Goal: Information Seeking & Learning: Compare options

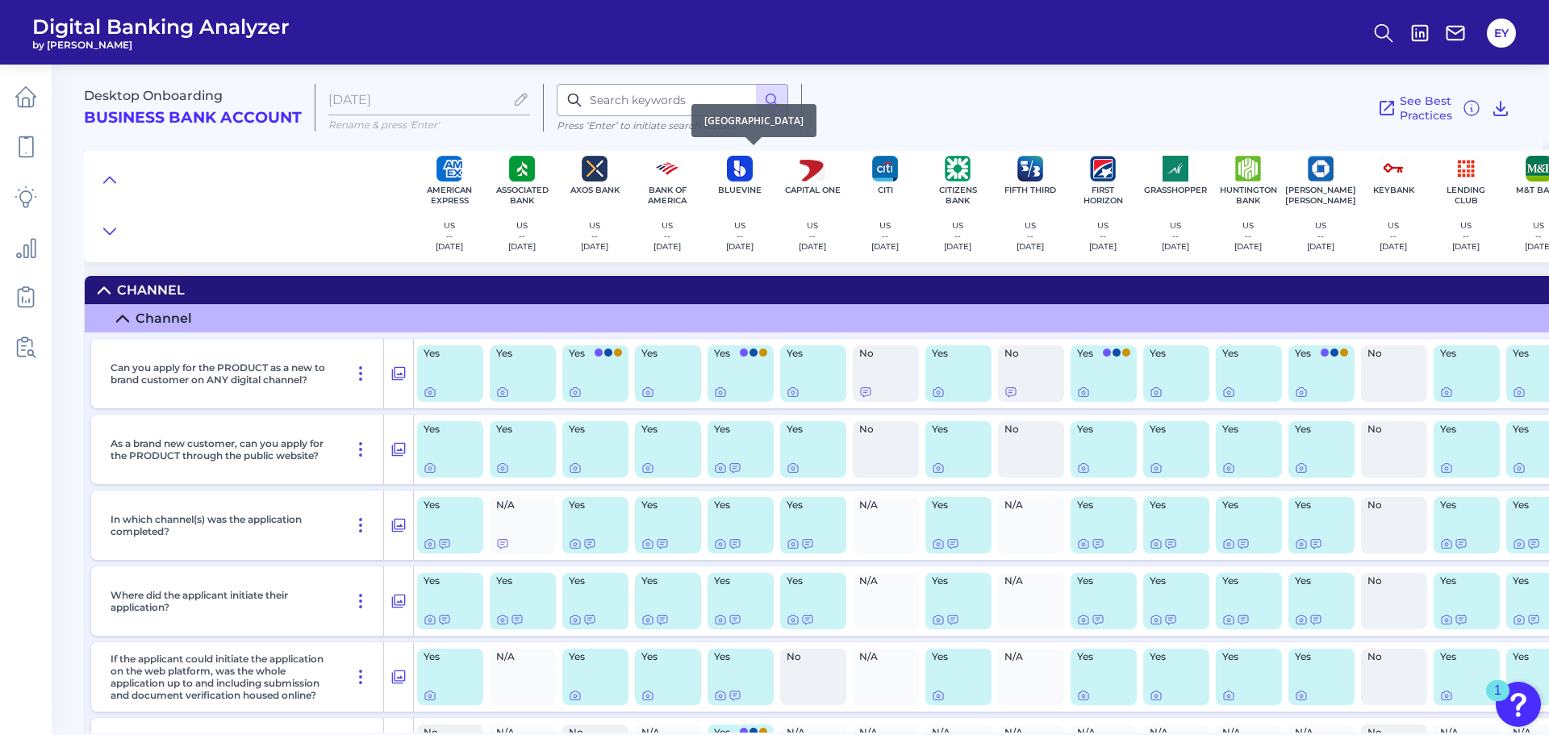
click at [729, 173] on img at bounding box center [740, 169] width 26 height 26
click at [743, 177] on img at bounding box center [740, 169] width 26 height 26
click at [361, 374] on icon at bounding box center [360, 373] width 19 height 19
click at [405, 371] on icon at bounding box center [399, 374] width 14 height 14
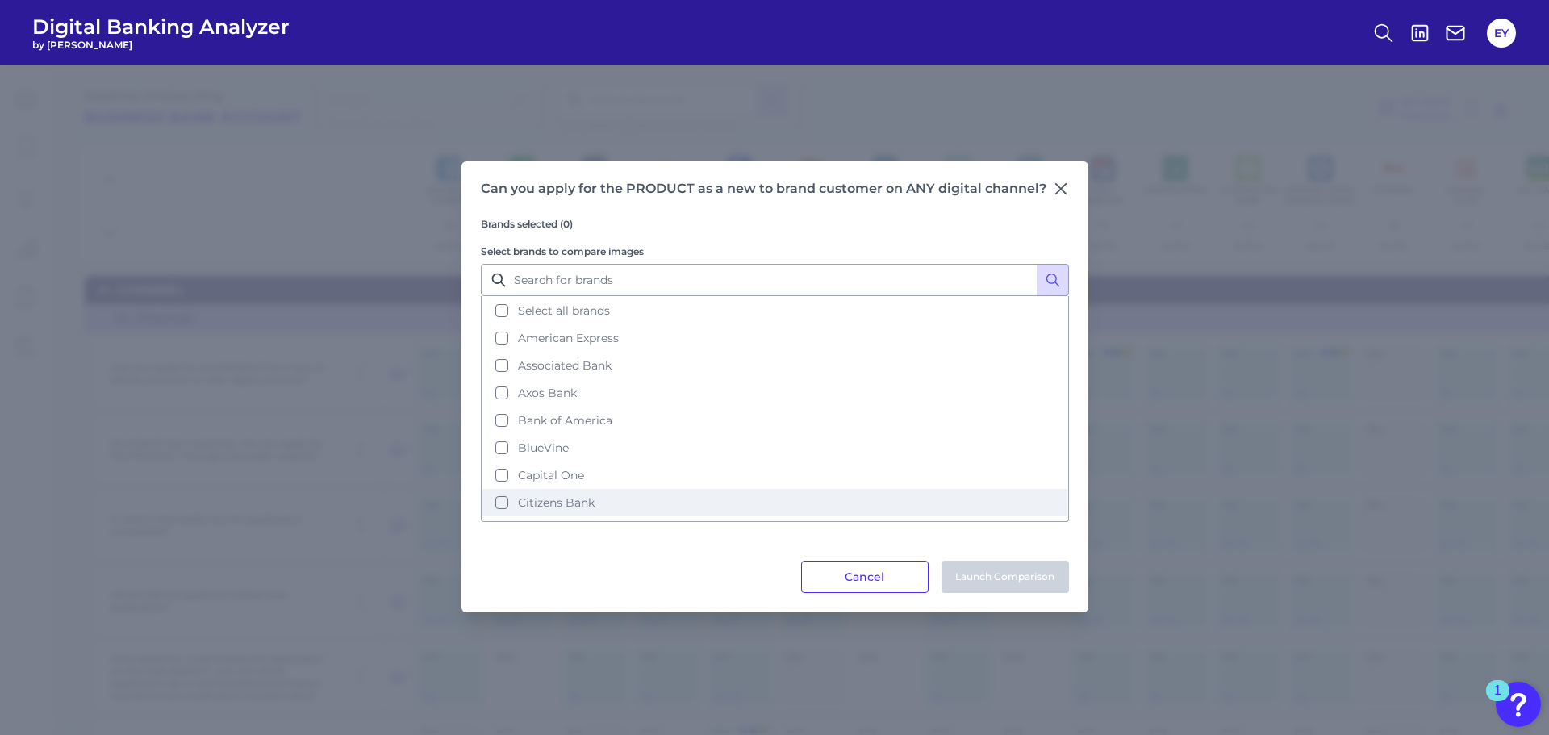
scroll to position [81, 0]
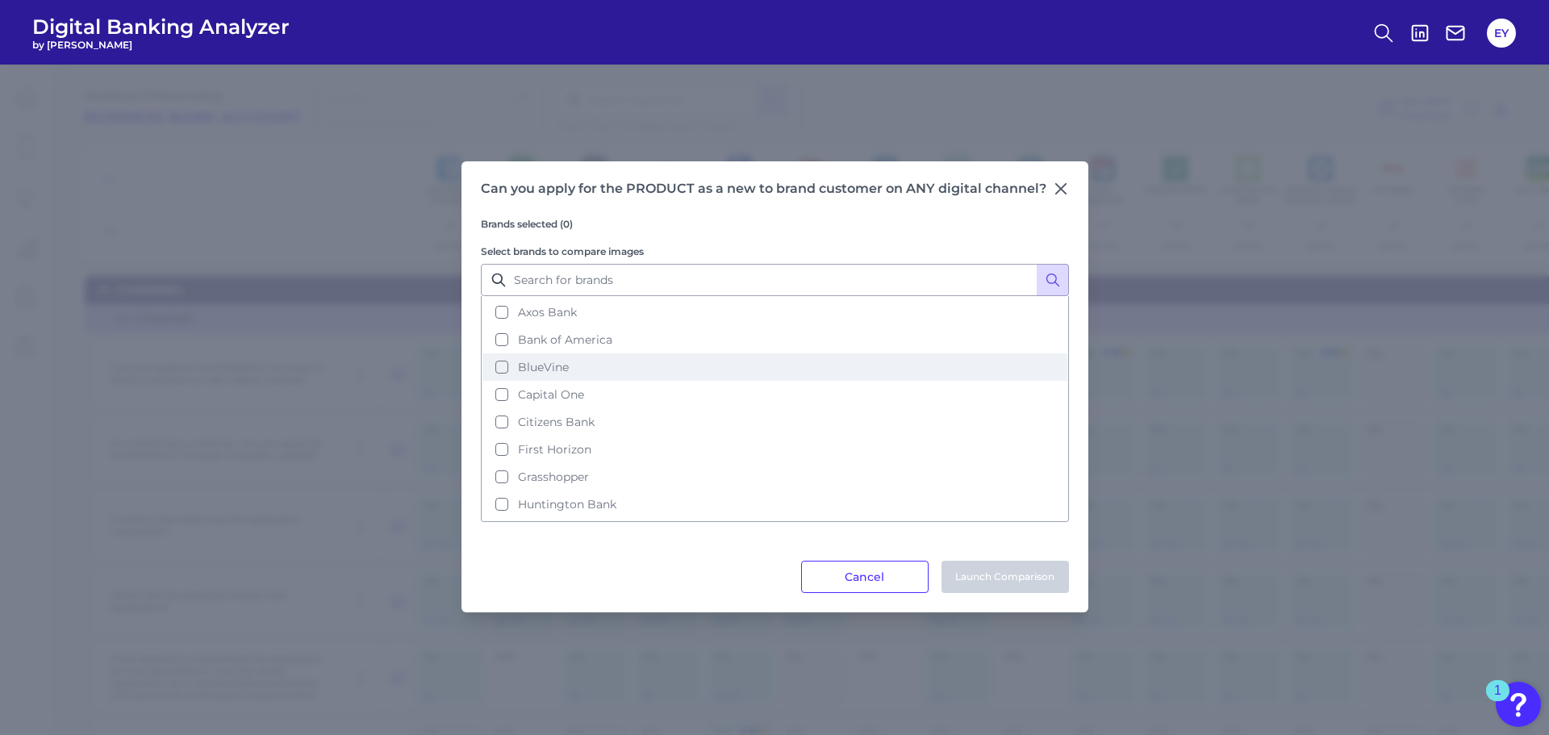
click at [503, 368] on button "BlueVine" at bounding box center [774, 366] width 585 height 27
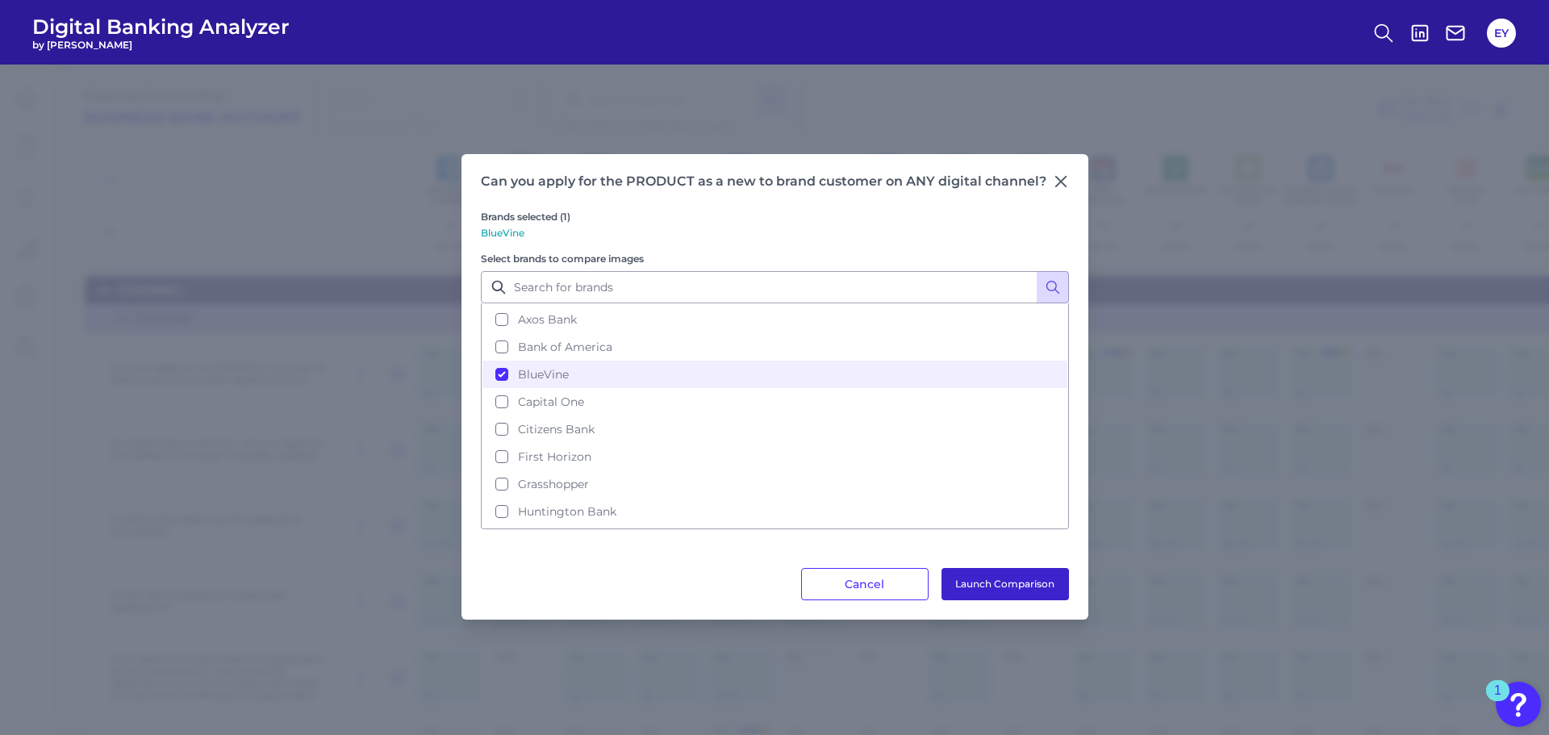
click at [982, 574] on button "Launch Comparison" at bounding box center [1004, 584] width 127 height 32
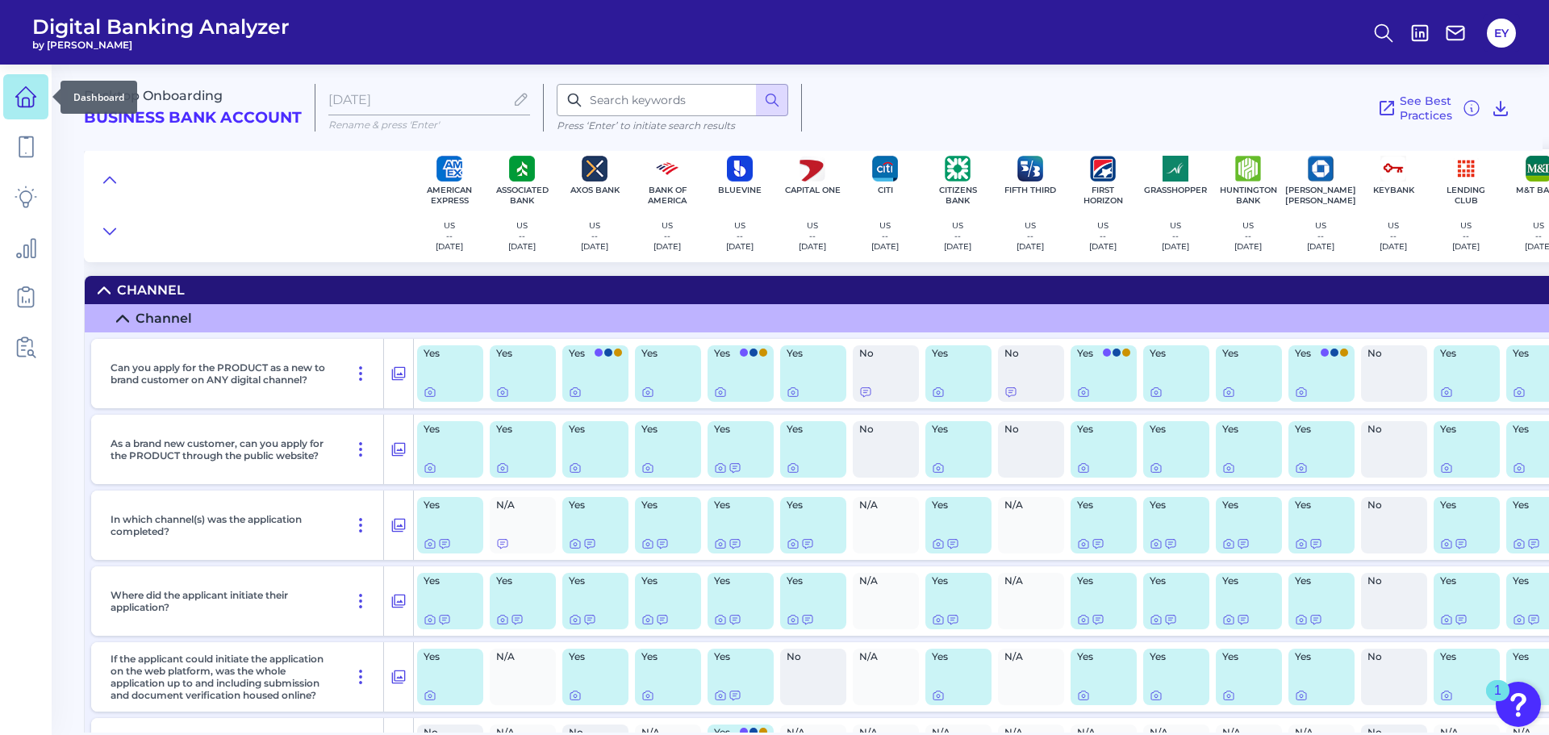
click at [19, 88] on icon at bounding box center [26, 97] width 23 height 23
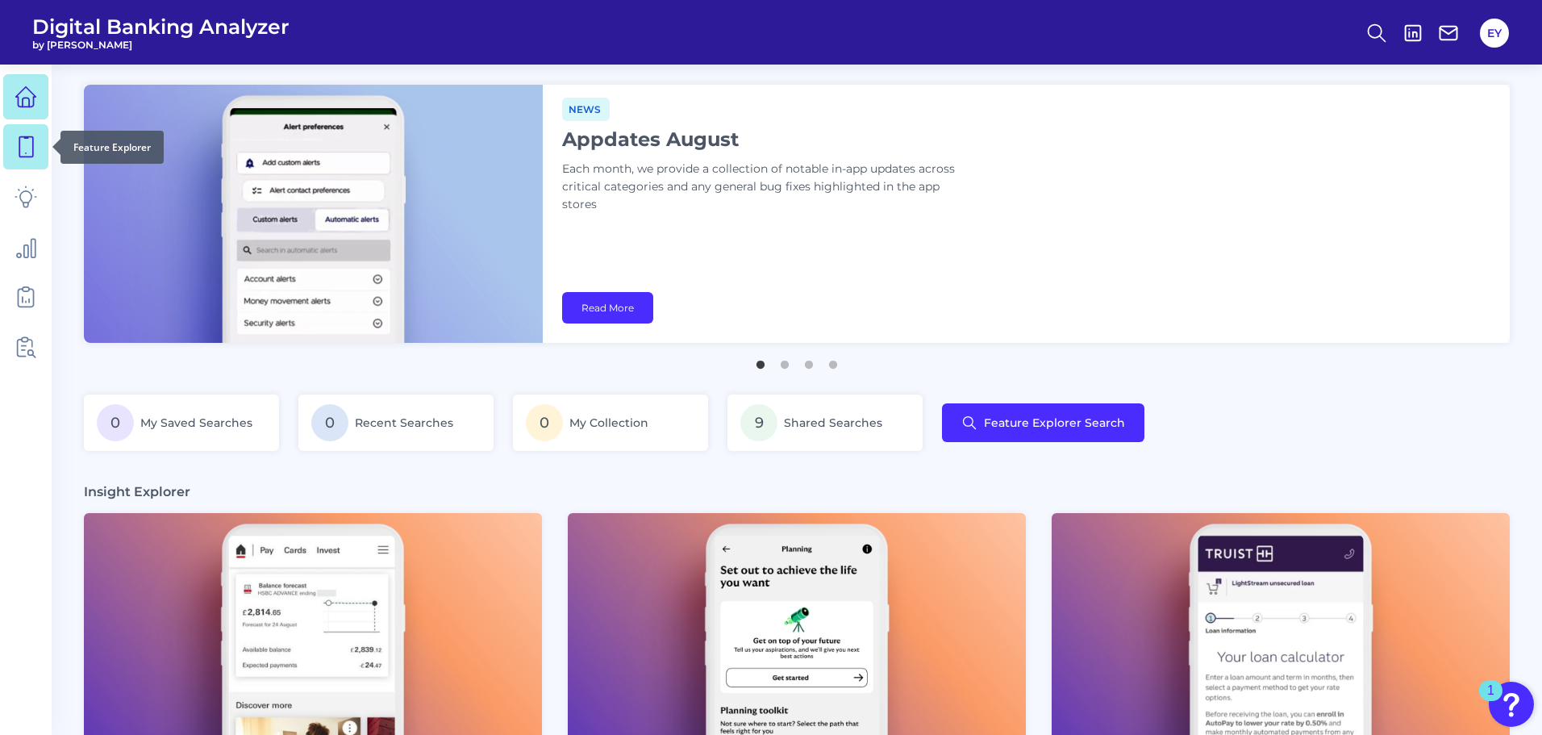
click at [26, 152] on icon at bounding box center [26, 147] width 23 height 23
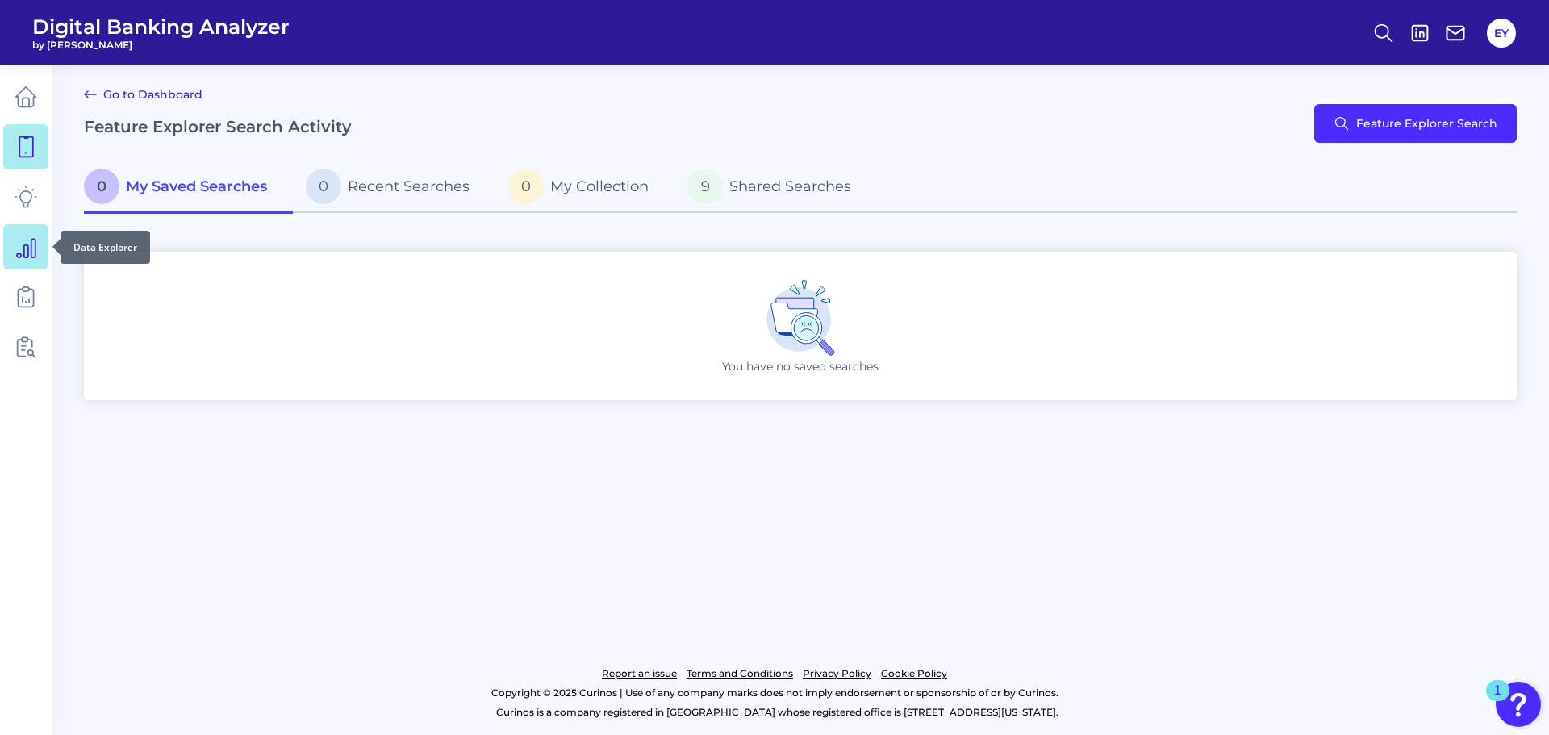
click at [18, 243] on icon at bounding box center [26, 247] width 23 height 23
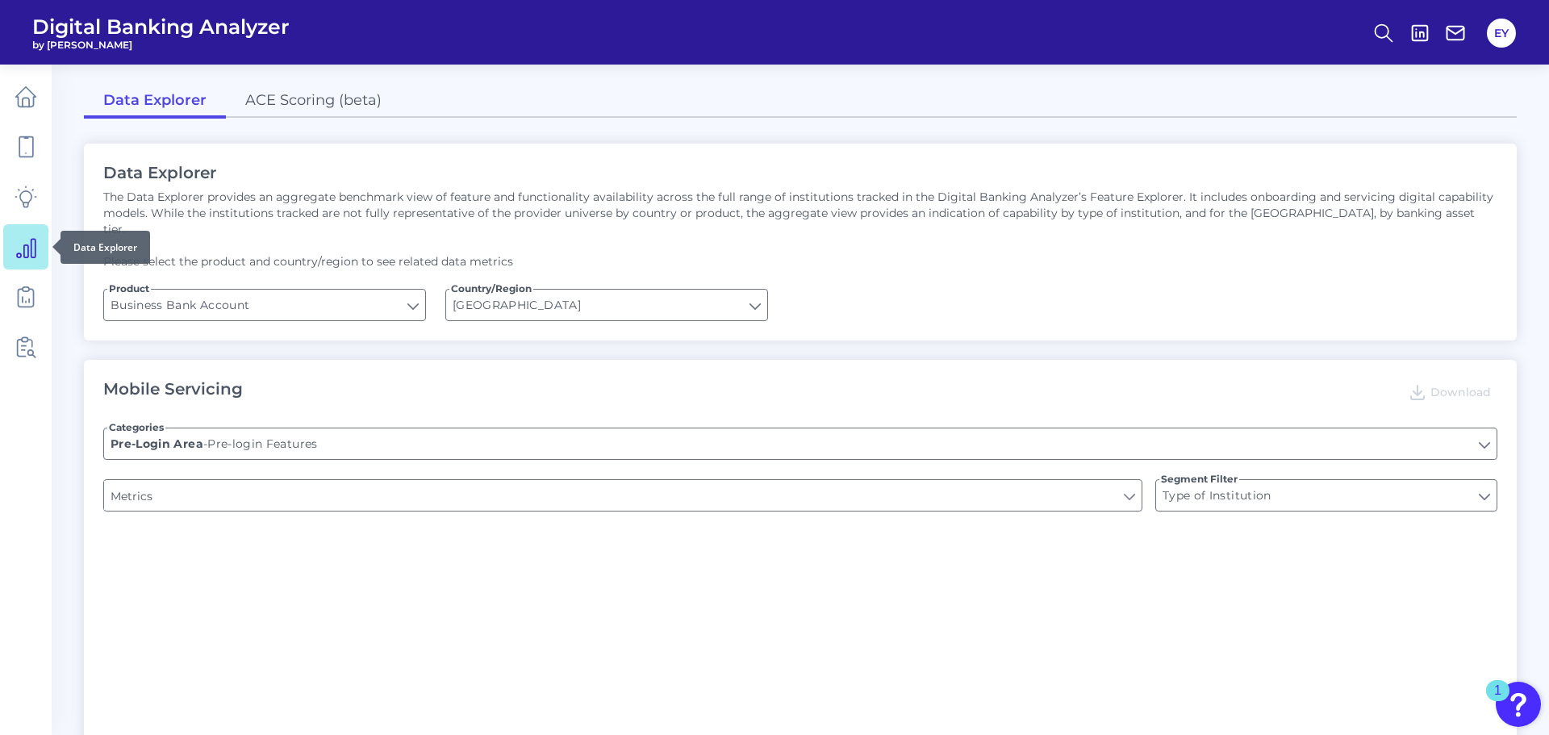
type input "Upon opening the app are users immediately prompted to use Touch/Face ID to log…"
type input "Does it offer third-party single sign on?"
type input "Can you apply for the PRODUCT as a new to brand customer on ANY digital channel?"
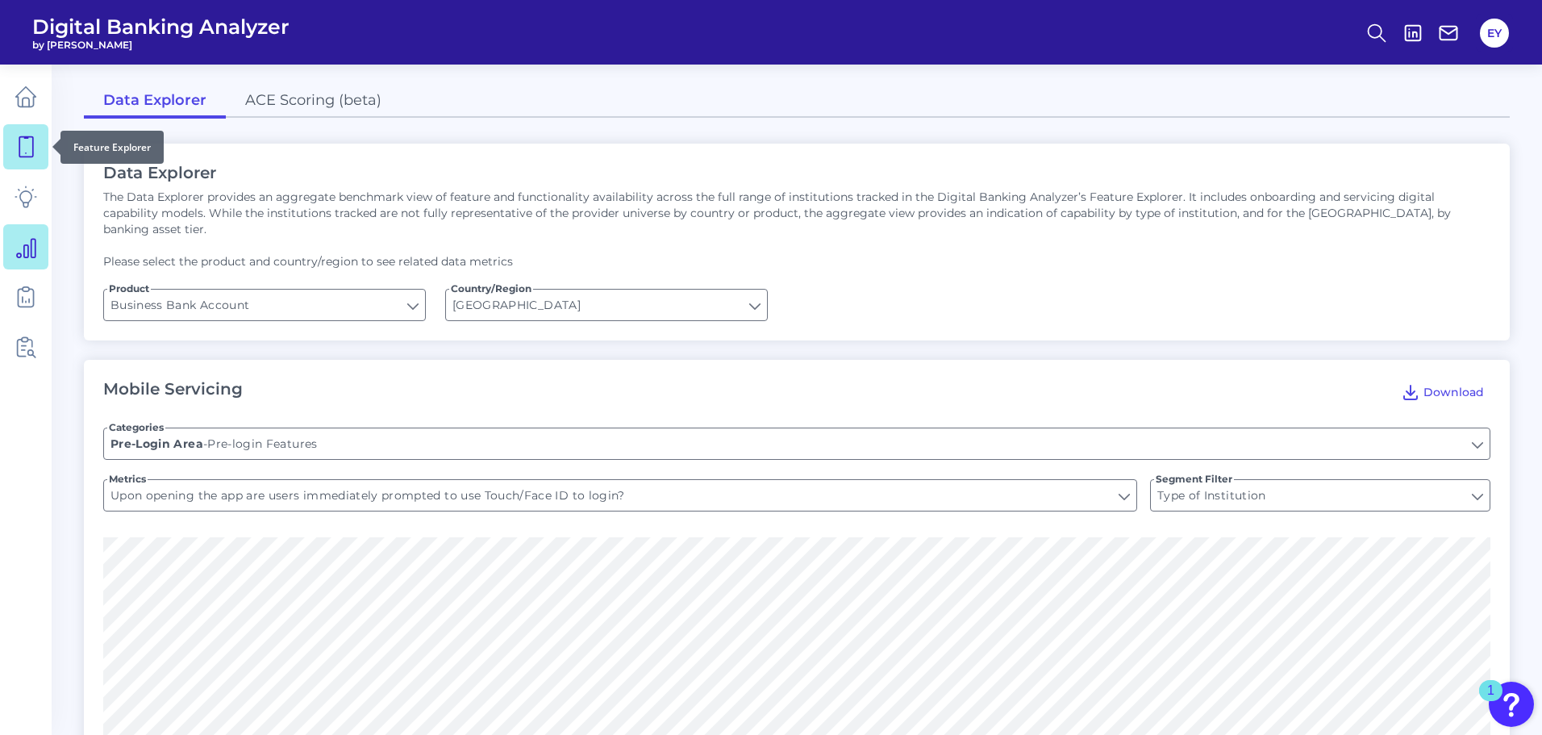
click at [26, 136] on icon at bounding box center [26, 147] width 23 height 23
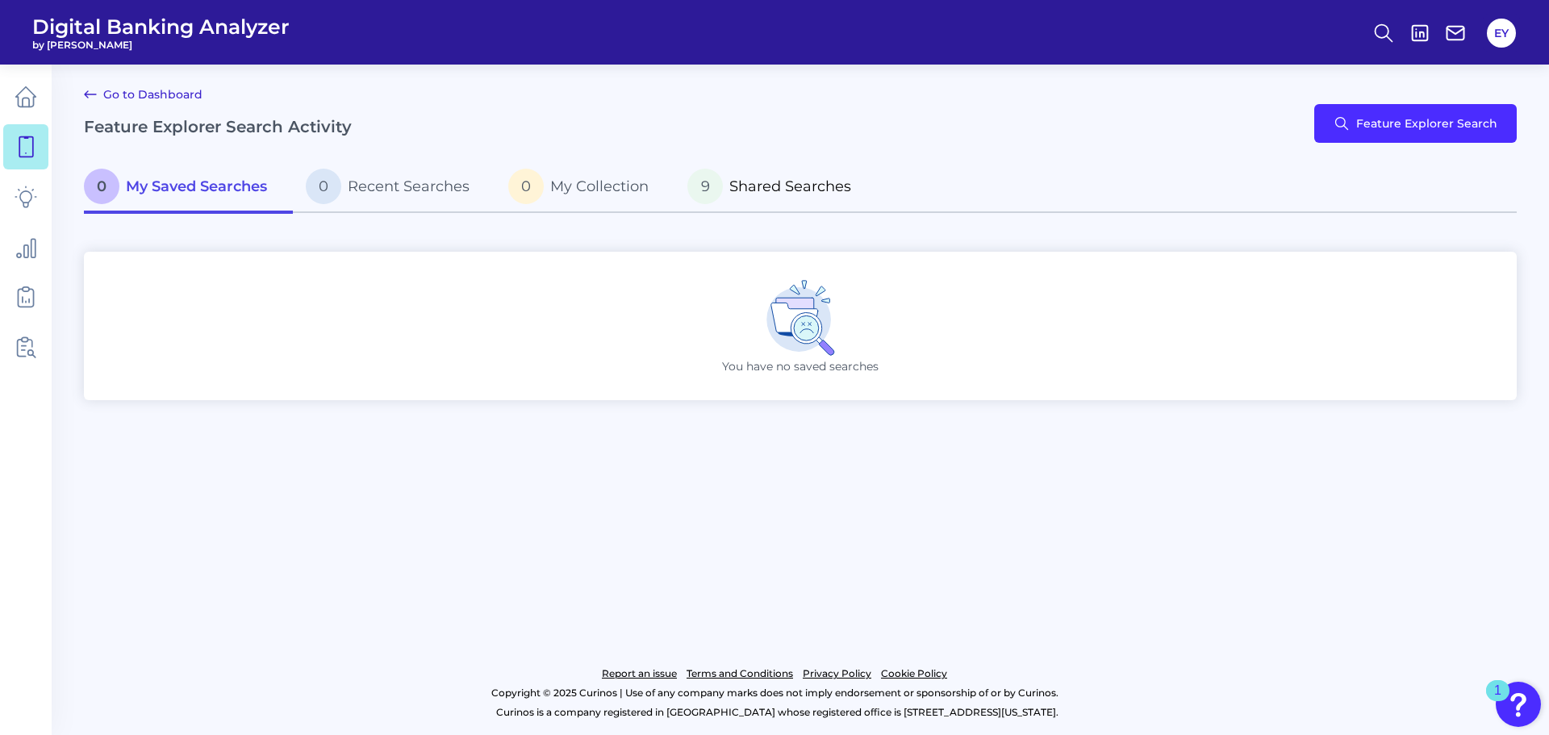
click at [844, 197] on p "9 Shared Searches" at bounding box center [769, 186] width 164 height 35
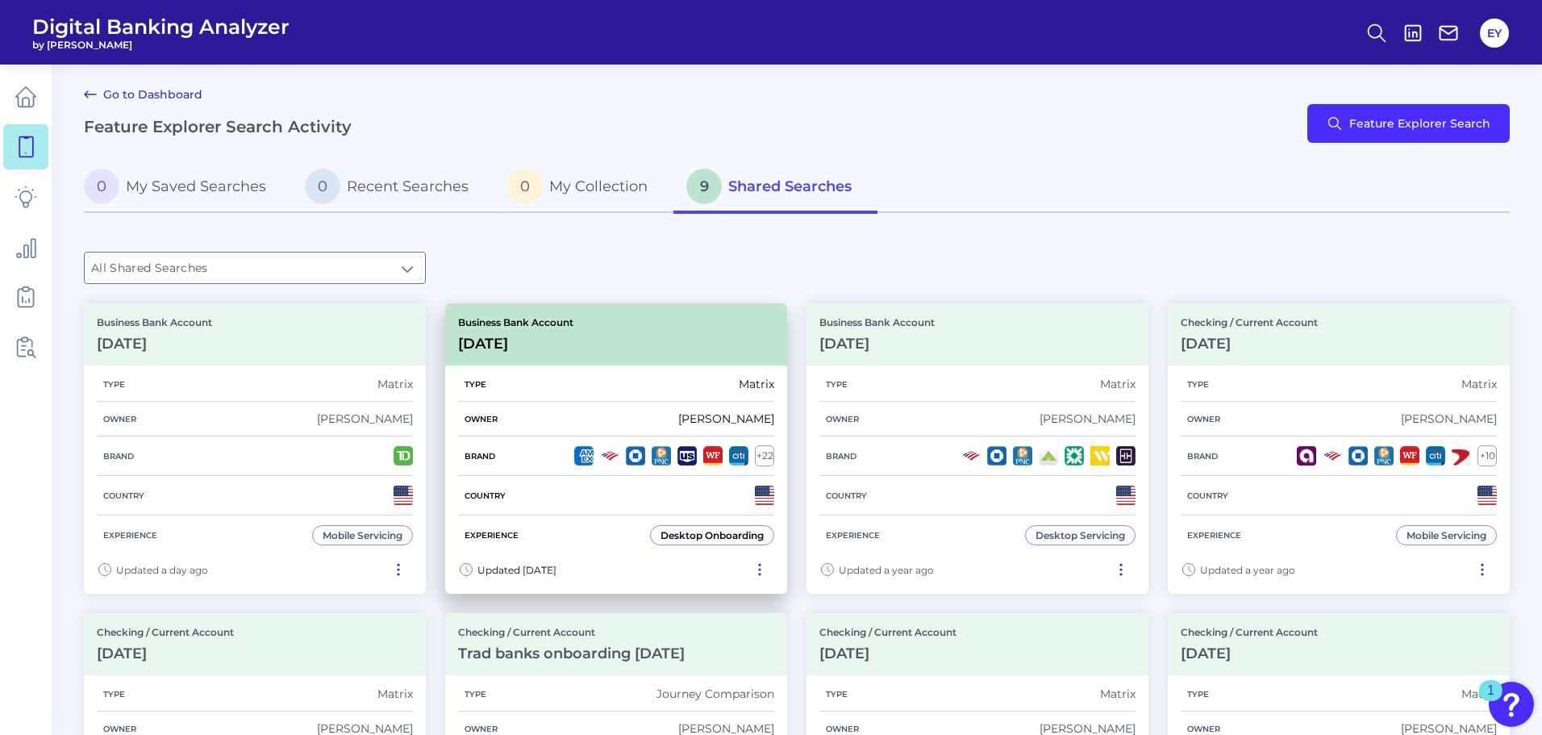
click at [592, 340] on div "Business Bank Account Sep 03 2025" at bounding box center [616, 334] width 342 height 62
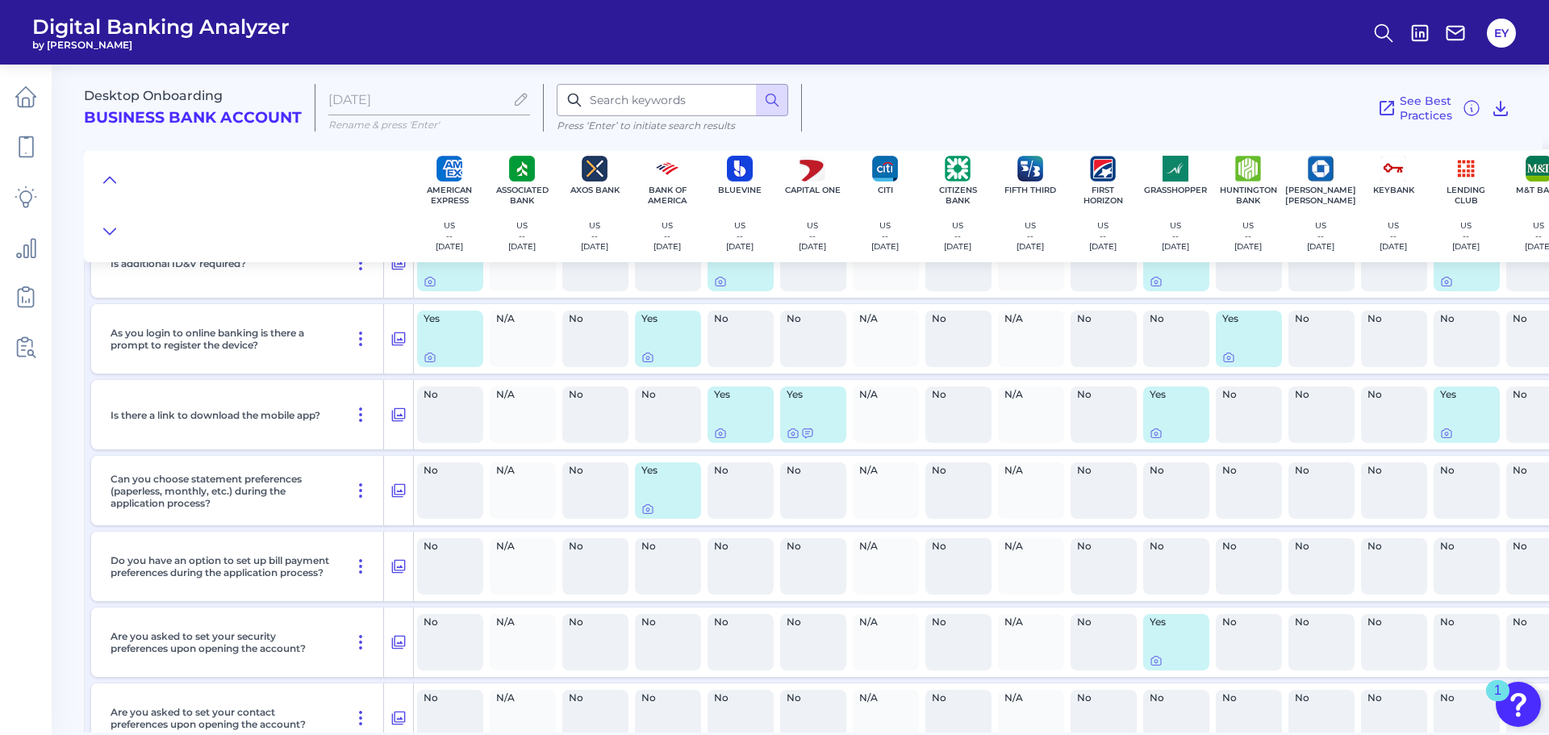
scroll to position [13632, 0]
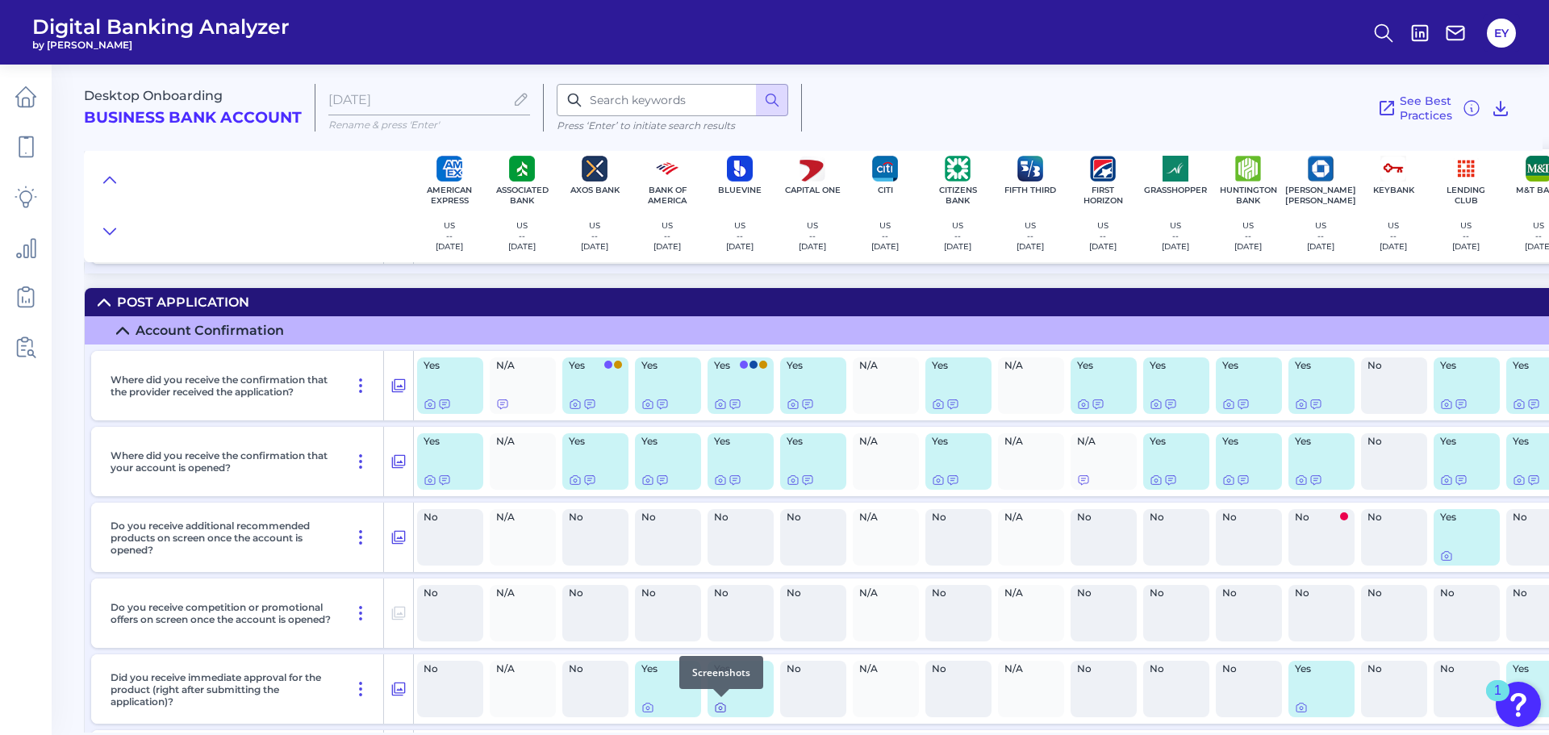
click at [717, 702] on div at bounding box center [721, 697] width 16 height 16
click at [724, 713] on icon at bounding box center [720, 707] width 13 height 13
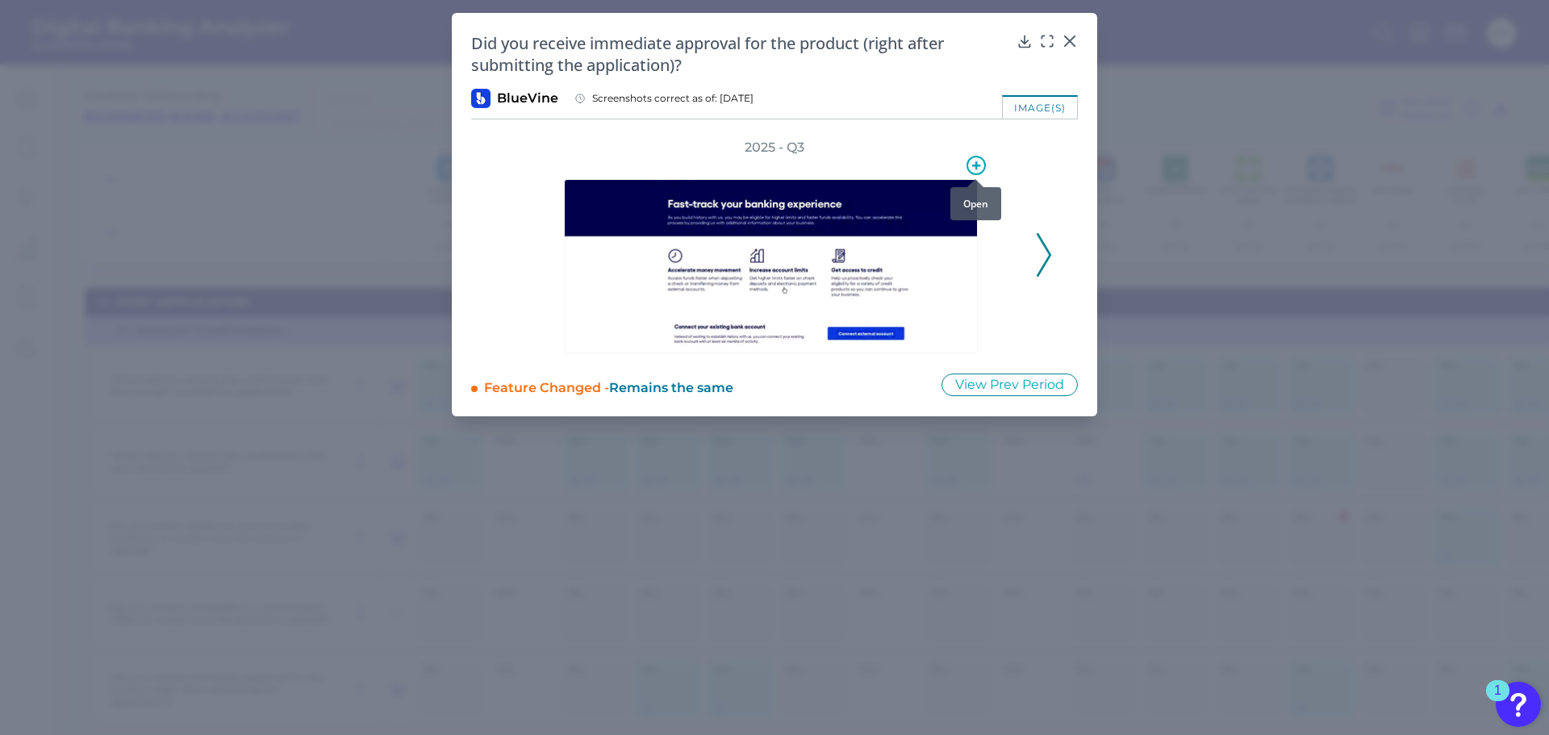
click at [982, 158] on circle at bounding box center [976, 165] width 18 height 18
click at [779, 333] on img at bounding box center [771, 266] width 414 height 174
click at [1032, 256] on div "2025 - Q3" at bounding box center [774, 246] width 555 height 215
click at [1045, 254] on icon at bounding box center [1044, 255] width 15 height 44
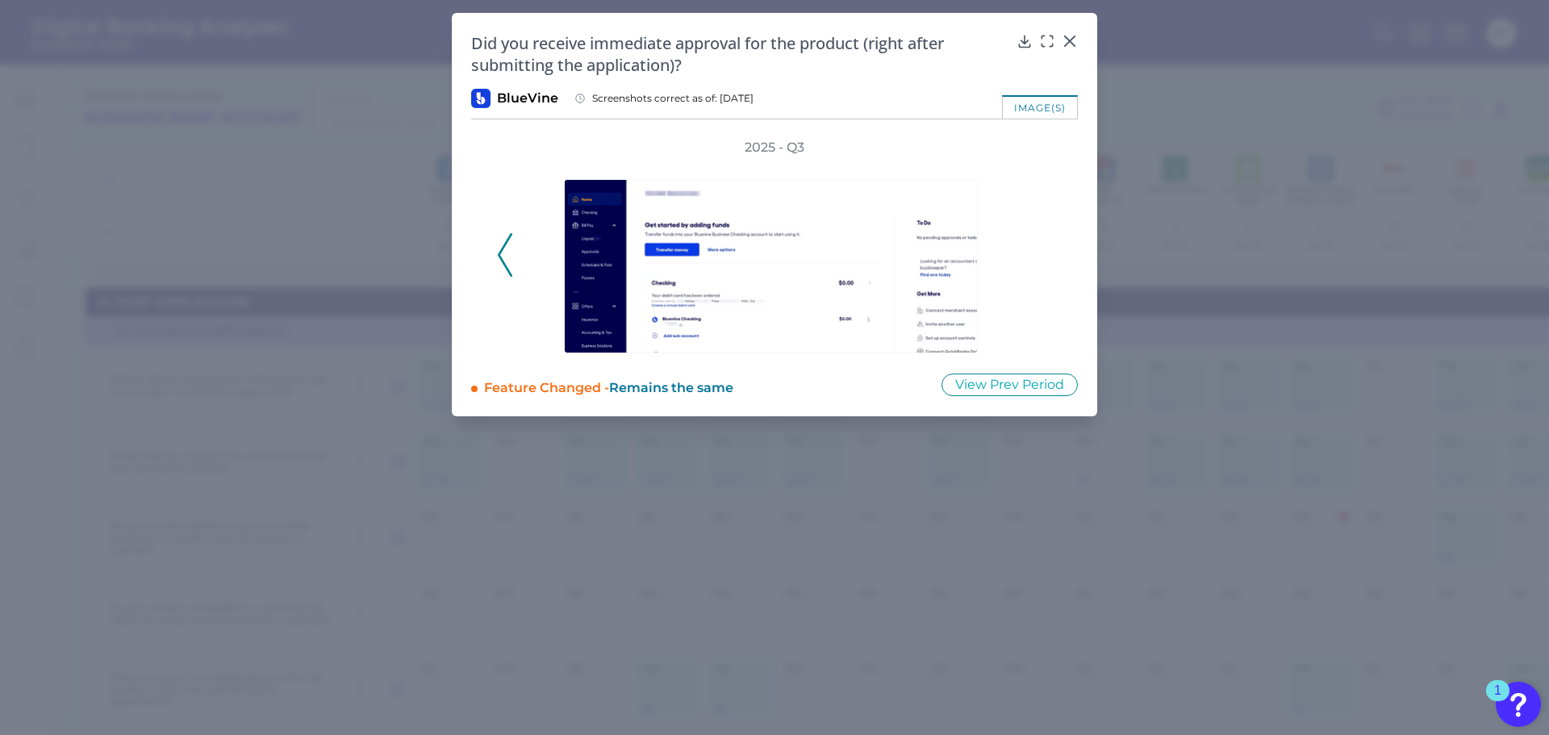
click at [1049, 109] on div "image(s)" at bounding box center [1040, 106] width 76 height 23
click at [1049, 44] on body "Digital Banking Analyzer by Curinos EY Desktop Onboarding Business Bank Account…" at bounding box center [774, 367] width 1549 height 735
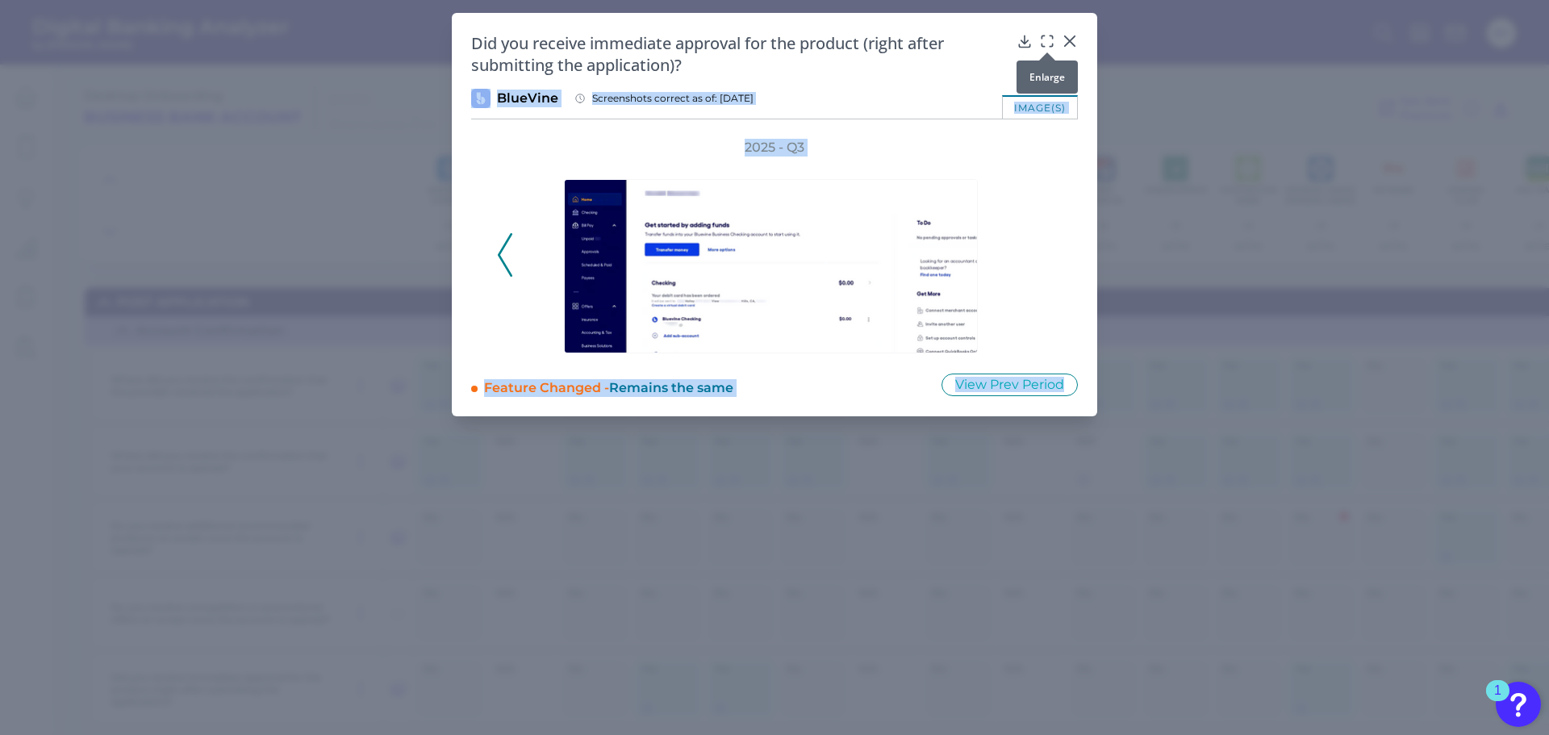
click at [1048, 44] on icon at bounding box center [1047, 41] width 16 height 16
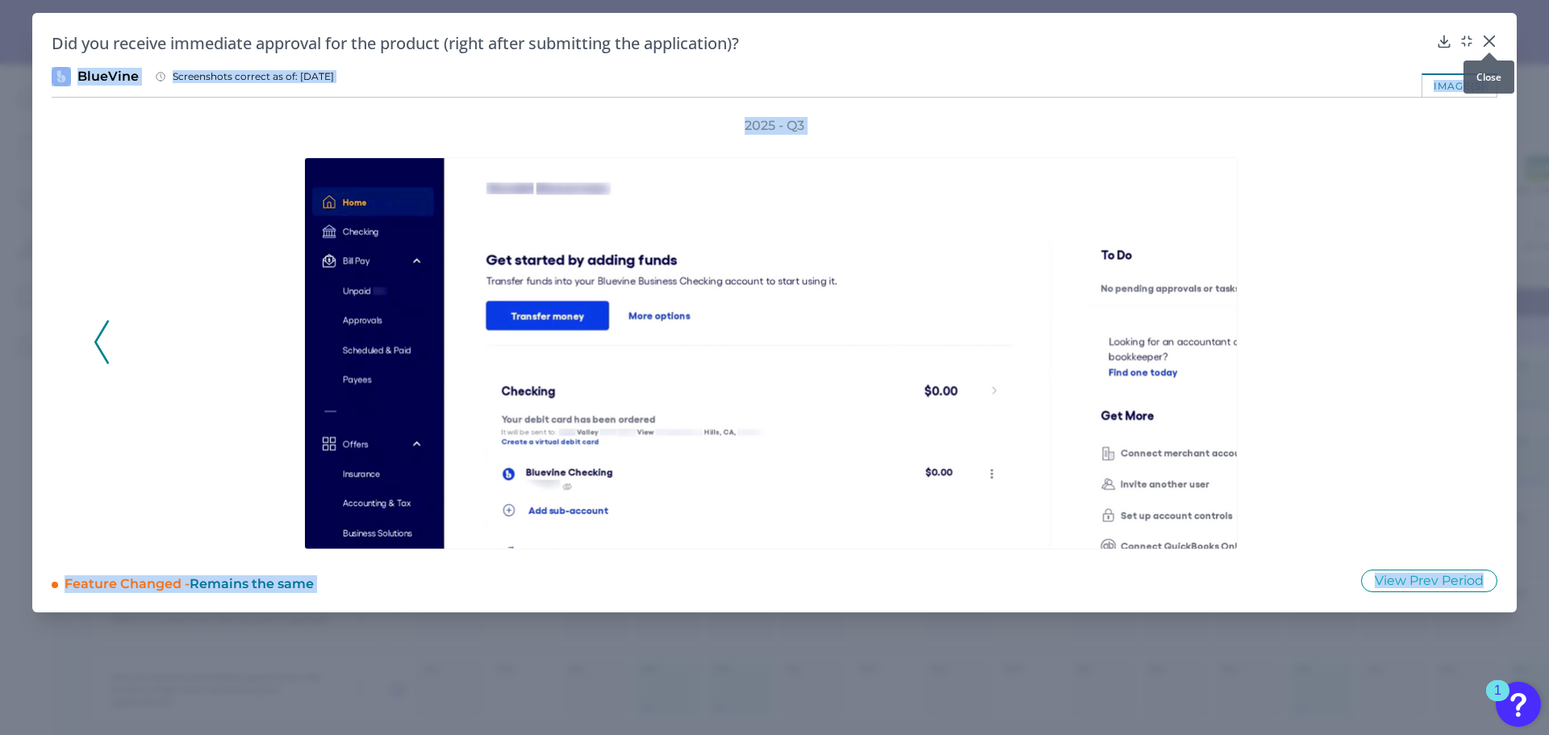
click at [1494, 36] on icon at bounding box center [1489, 41] width 10 height 10
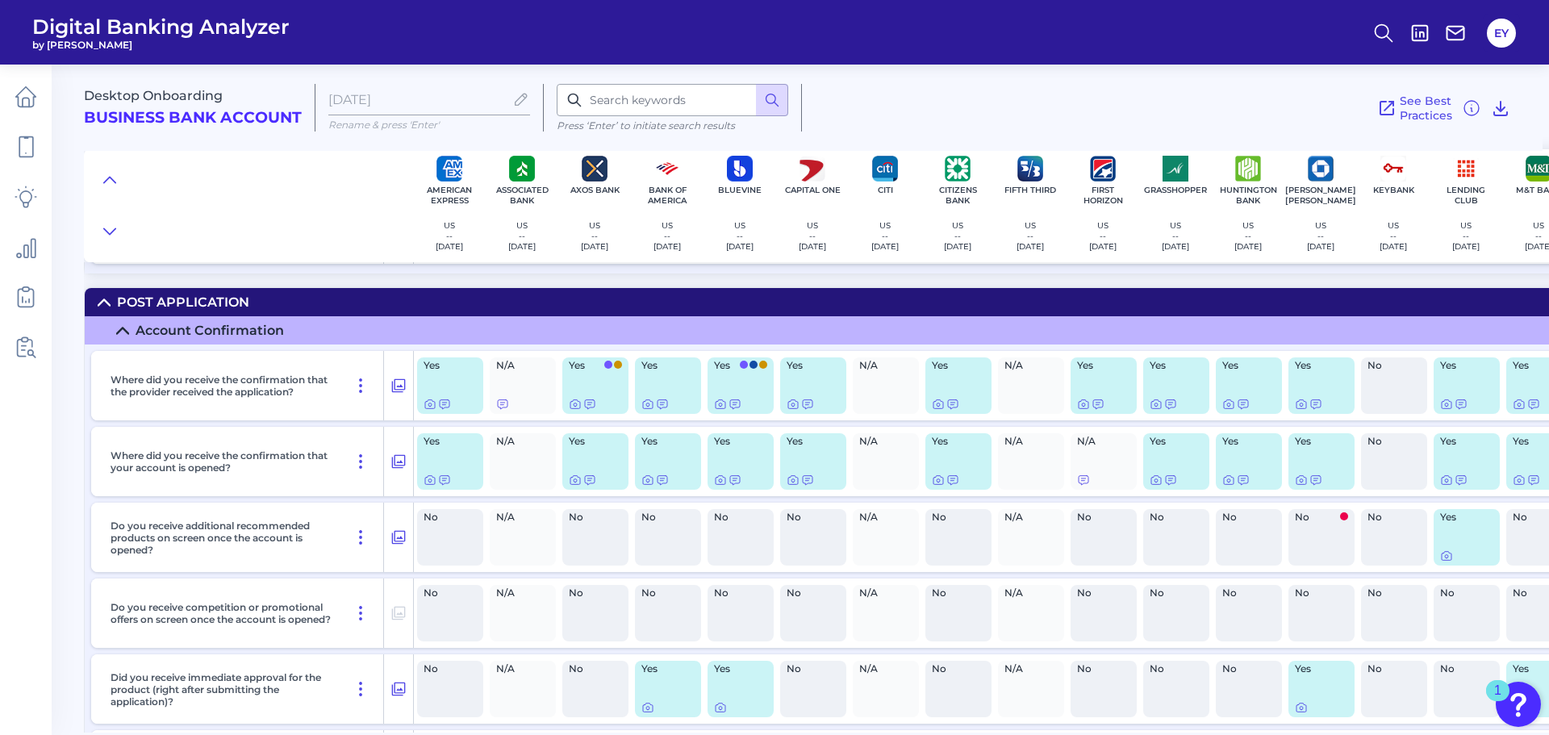
scroll to position [13713, 0]
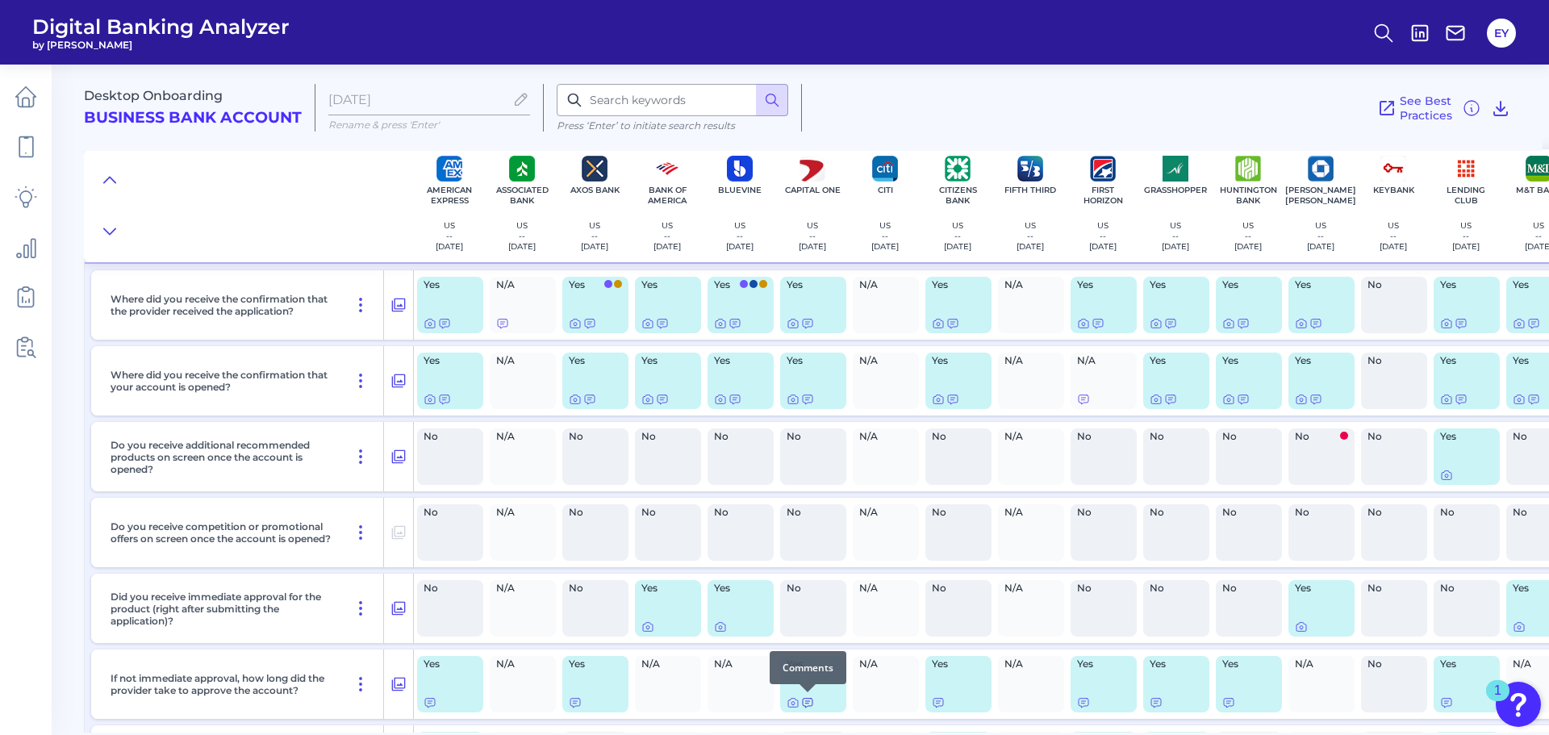
click at [805, 704] on icon at bounding box center [807, 702] width 13 height 13
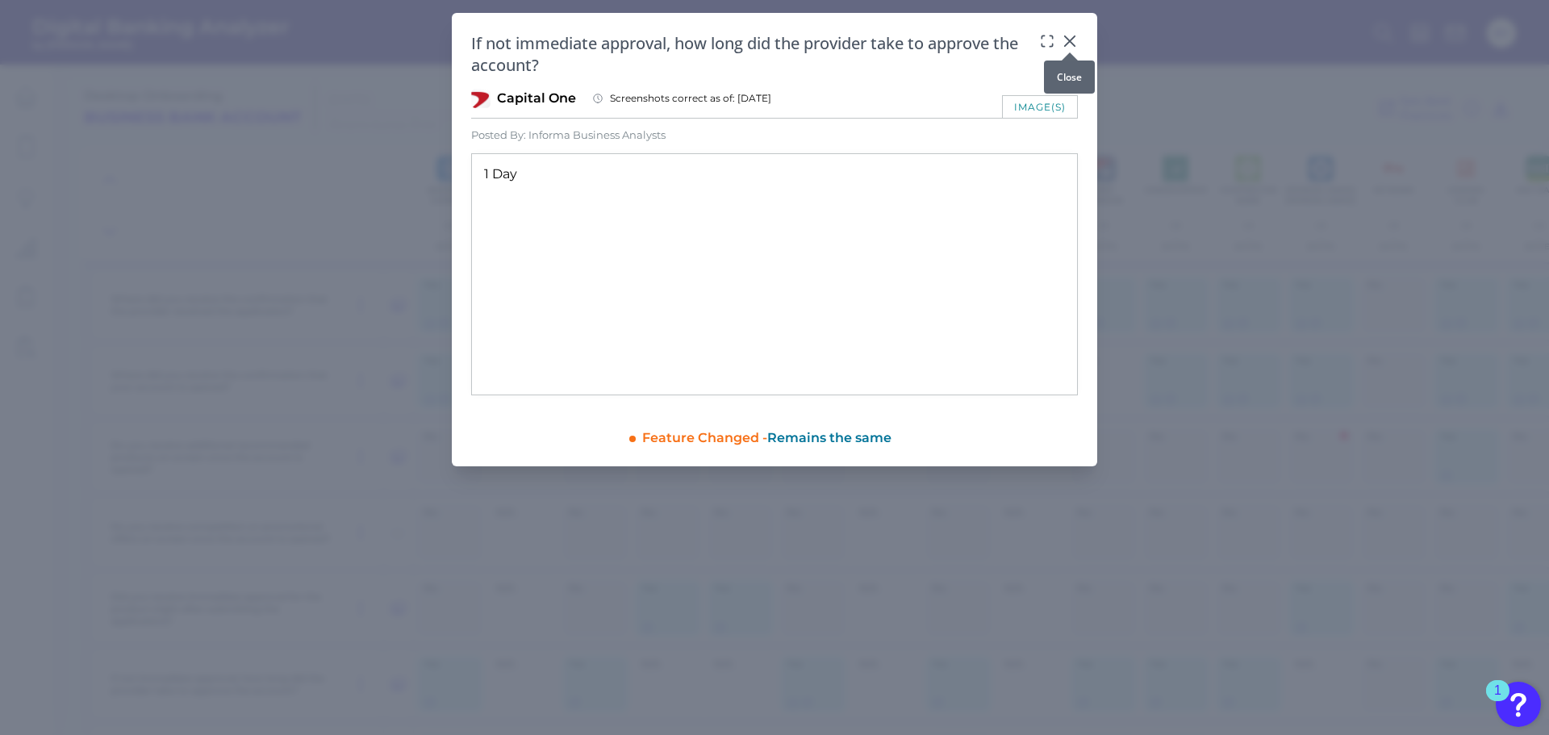
click at [1077, 42] on icon at bounding box center [1070, 41] width 16 height 16
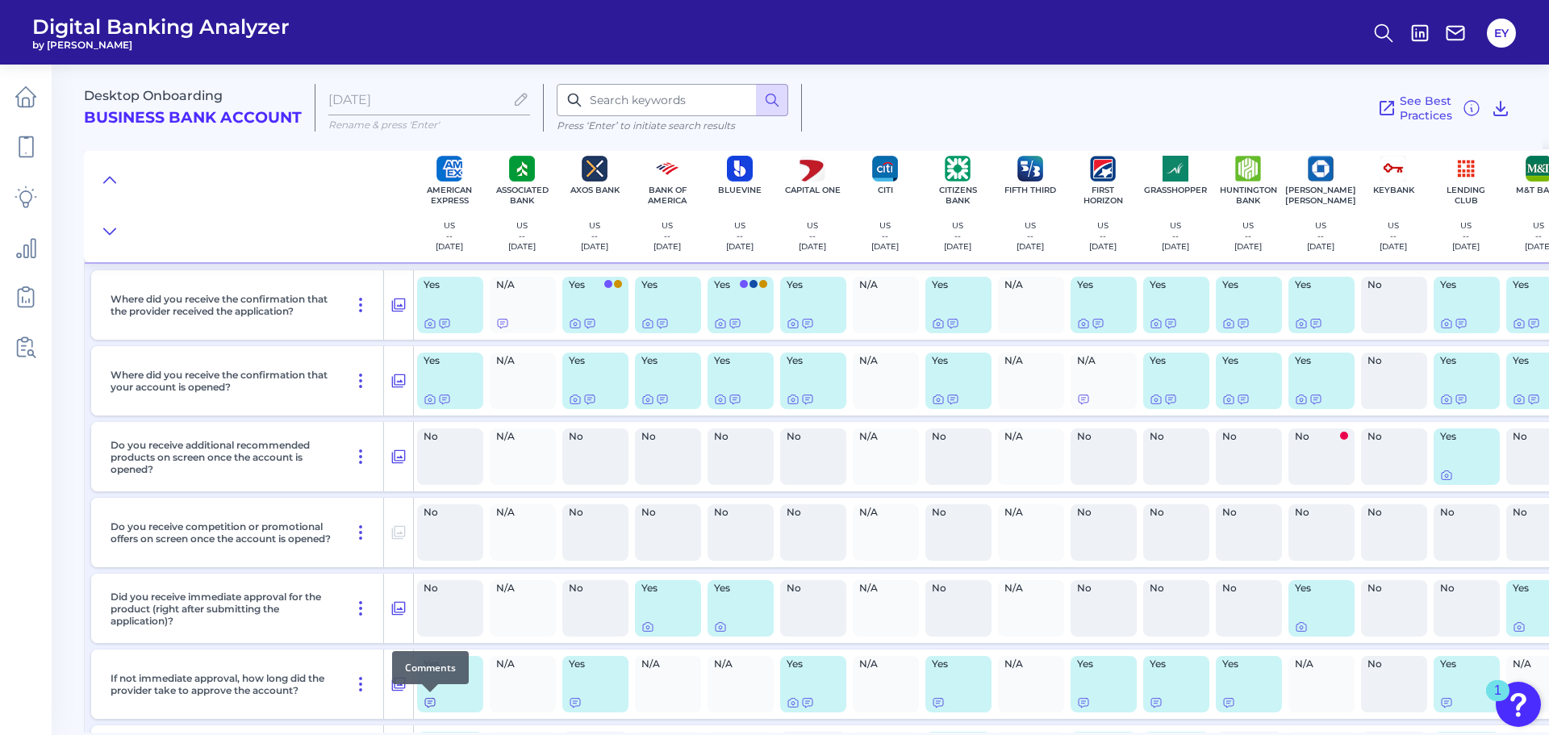
click at [427, 703] on icon at bounding box center [429, 702] width 13 height 13
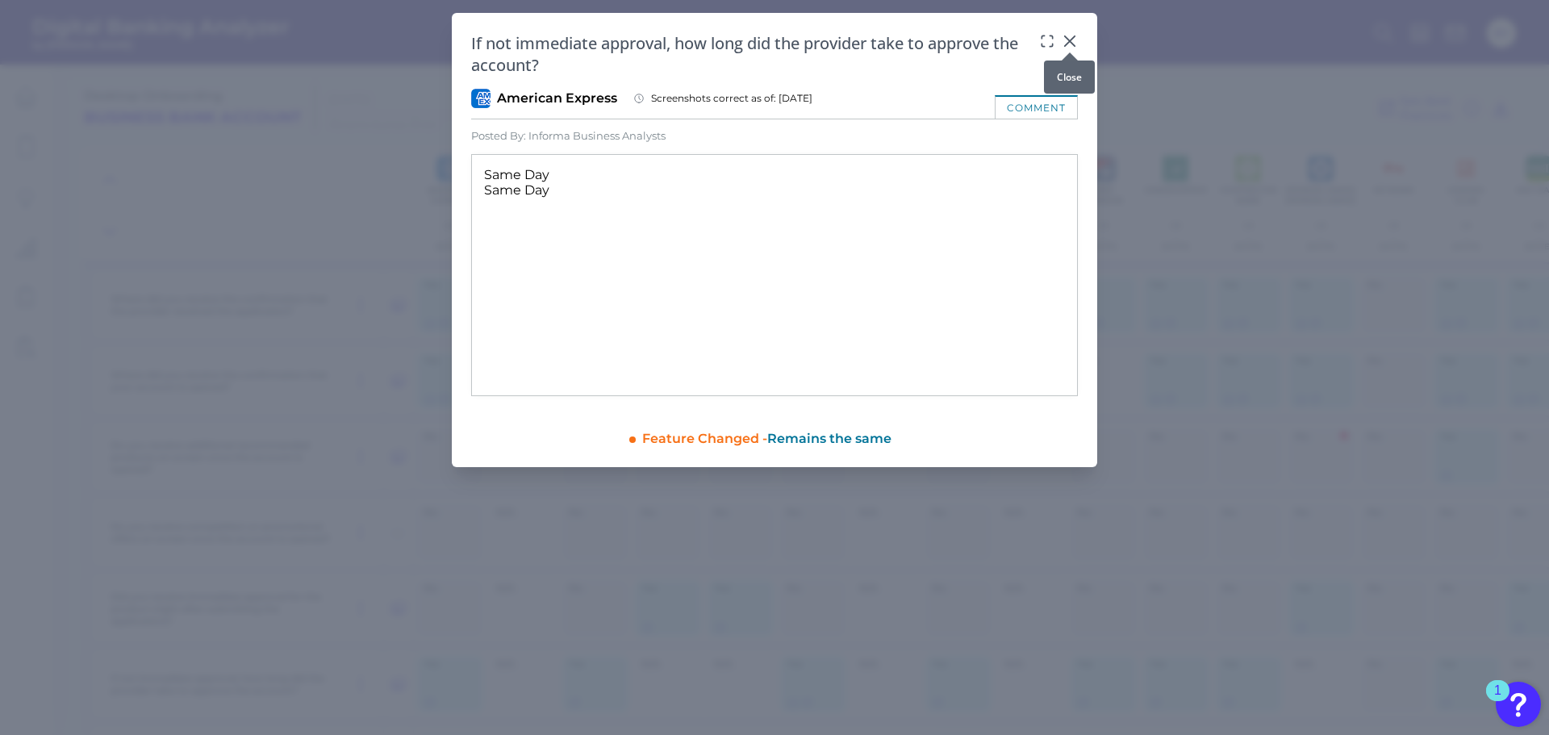
click at [1065, 43] on icon at bounding box center [1070, 41] width 16 height 16
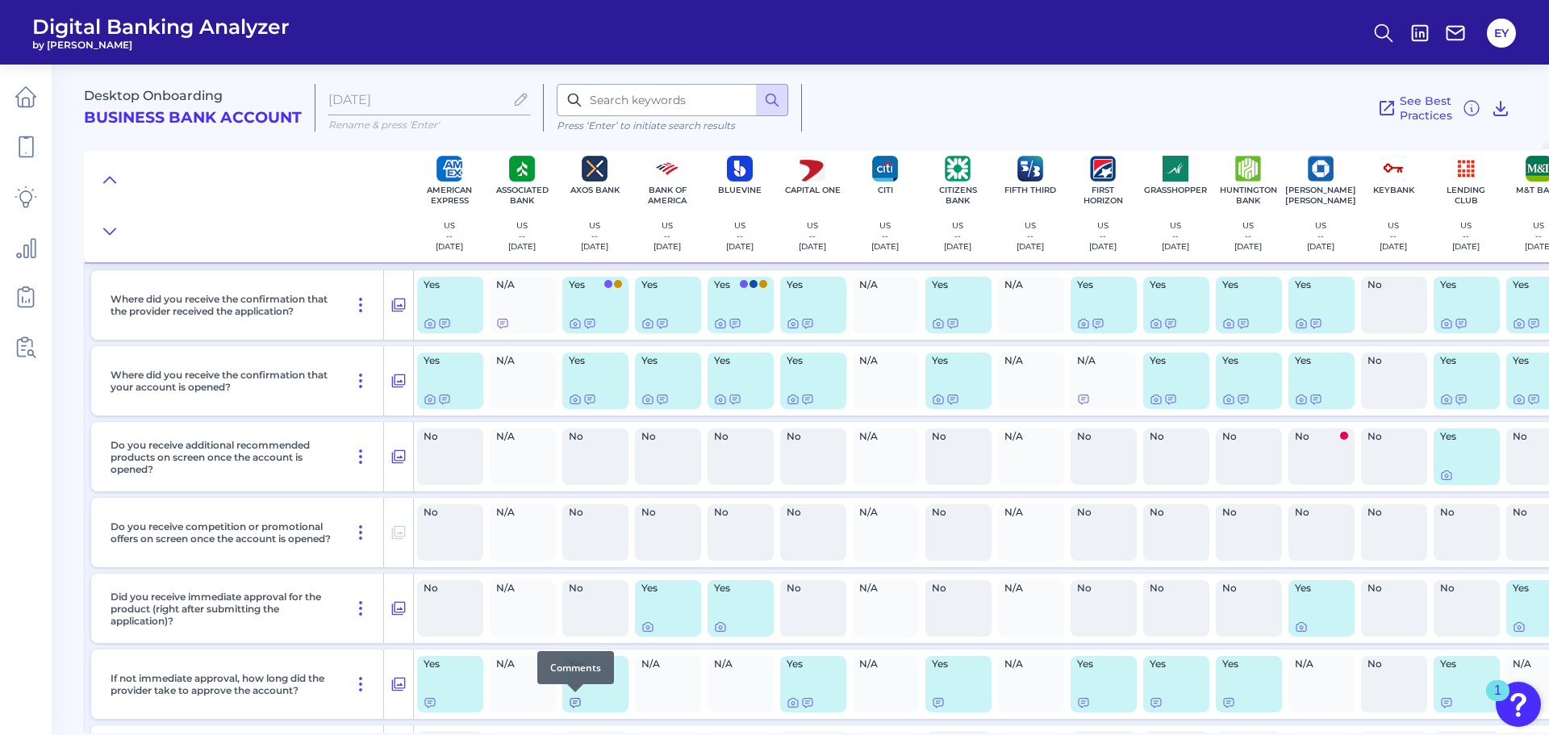
click at [578, 702] on icon at bounding box center [575, 702] width 13 height 13
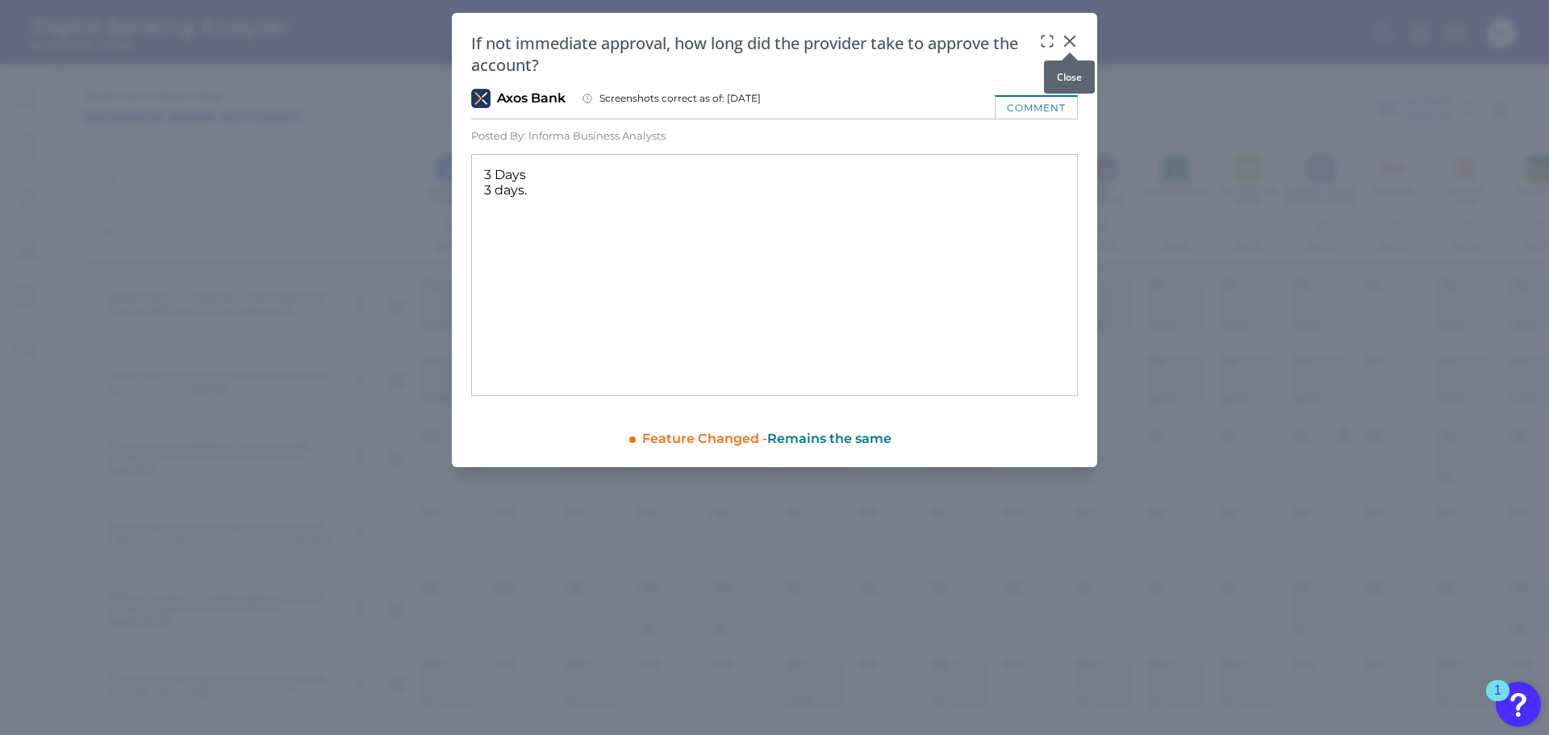
click at [1075, 40] on icon at bounding box center [1070, 41] width 16 height 16
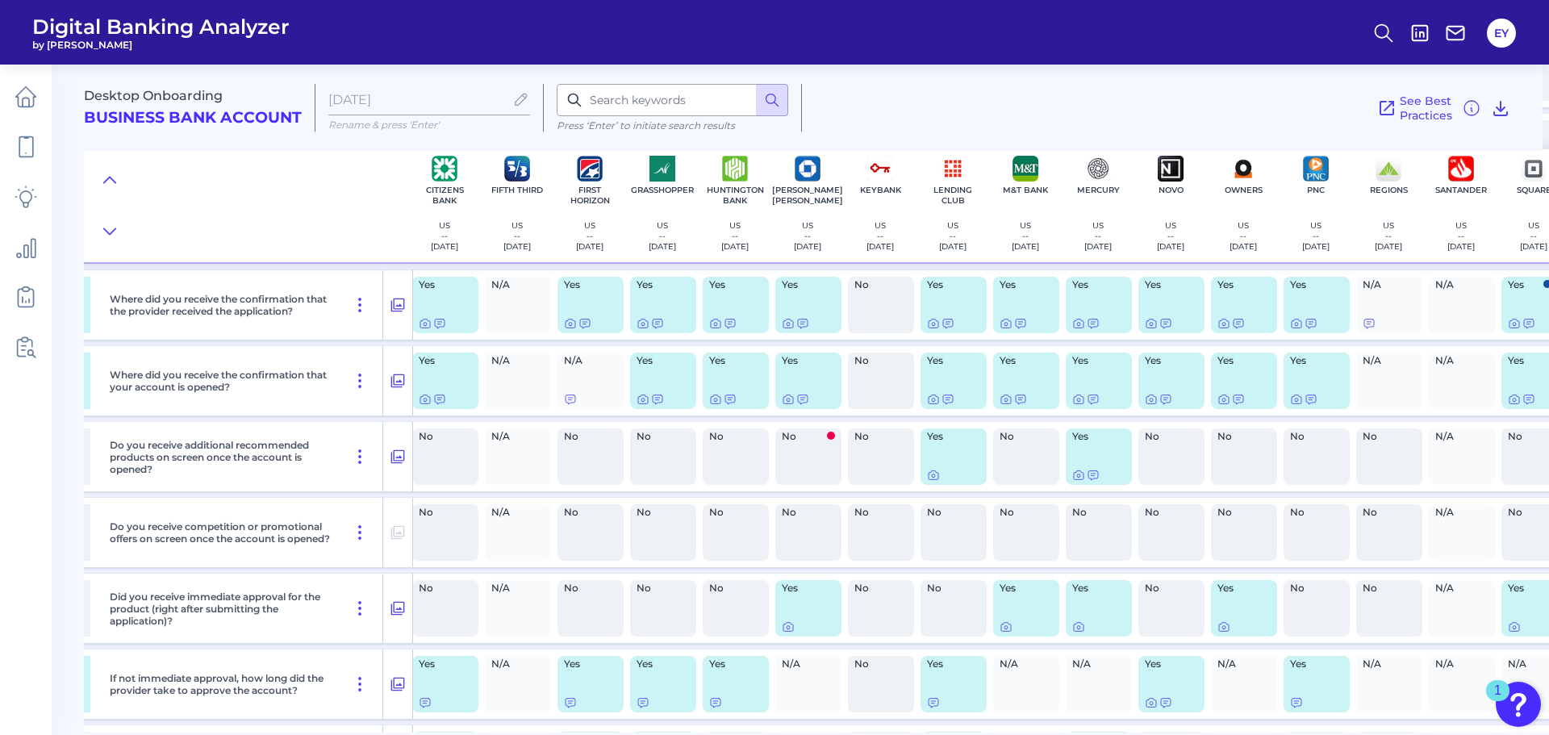
scroll to position [13713, 518]
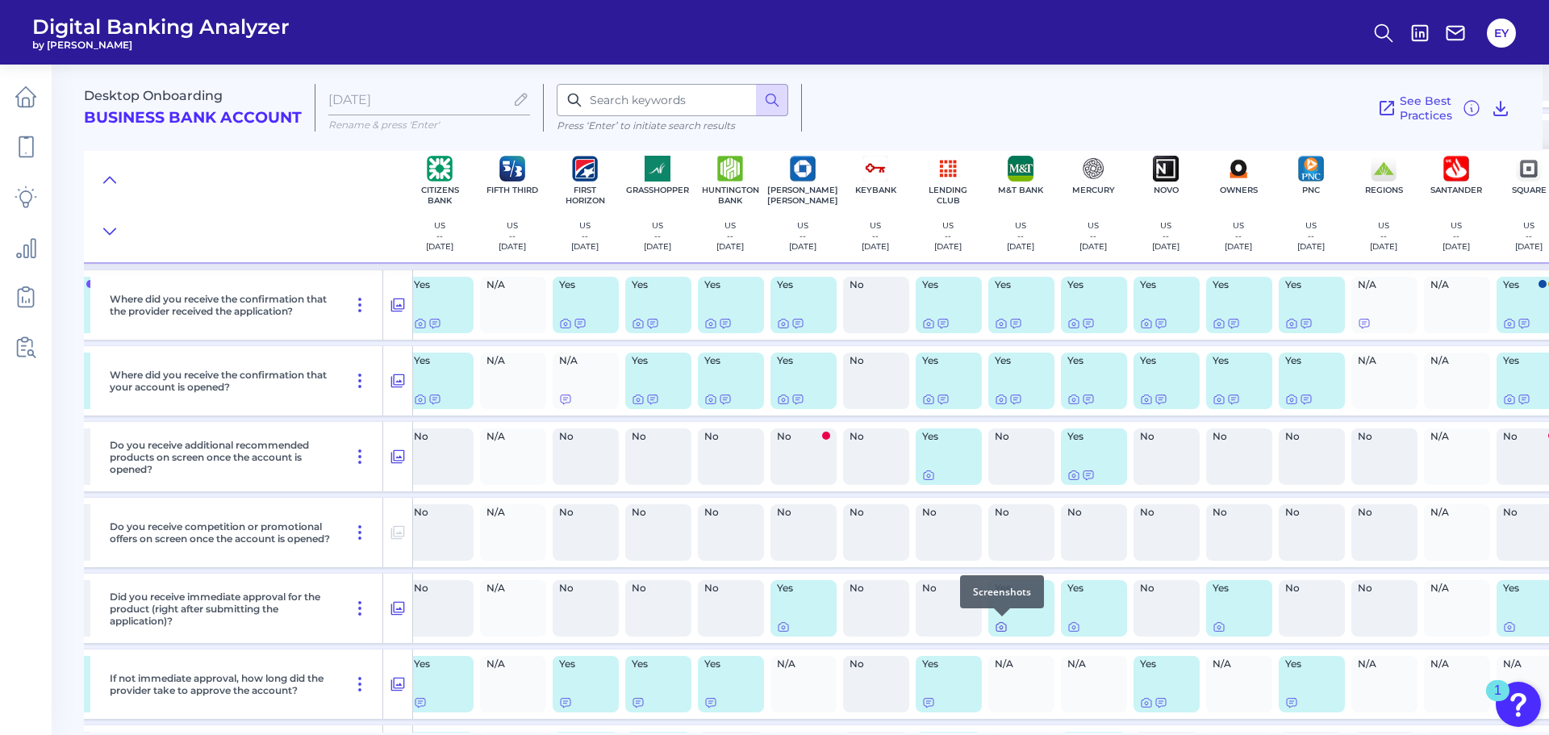
click at [1002, 630] on icon at bounding box center [1001, 626] width 13 height 13
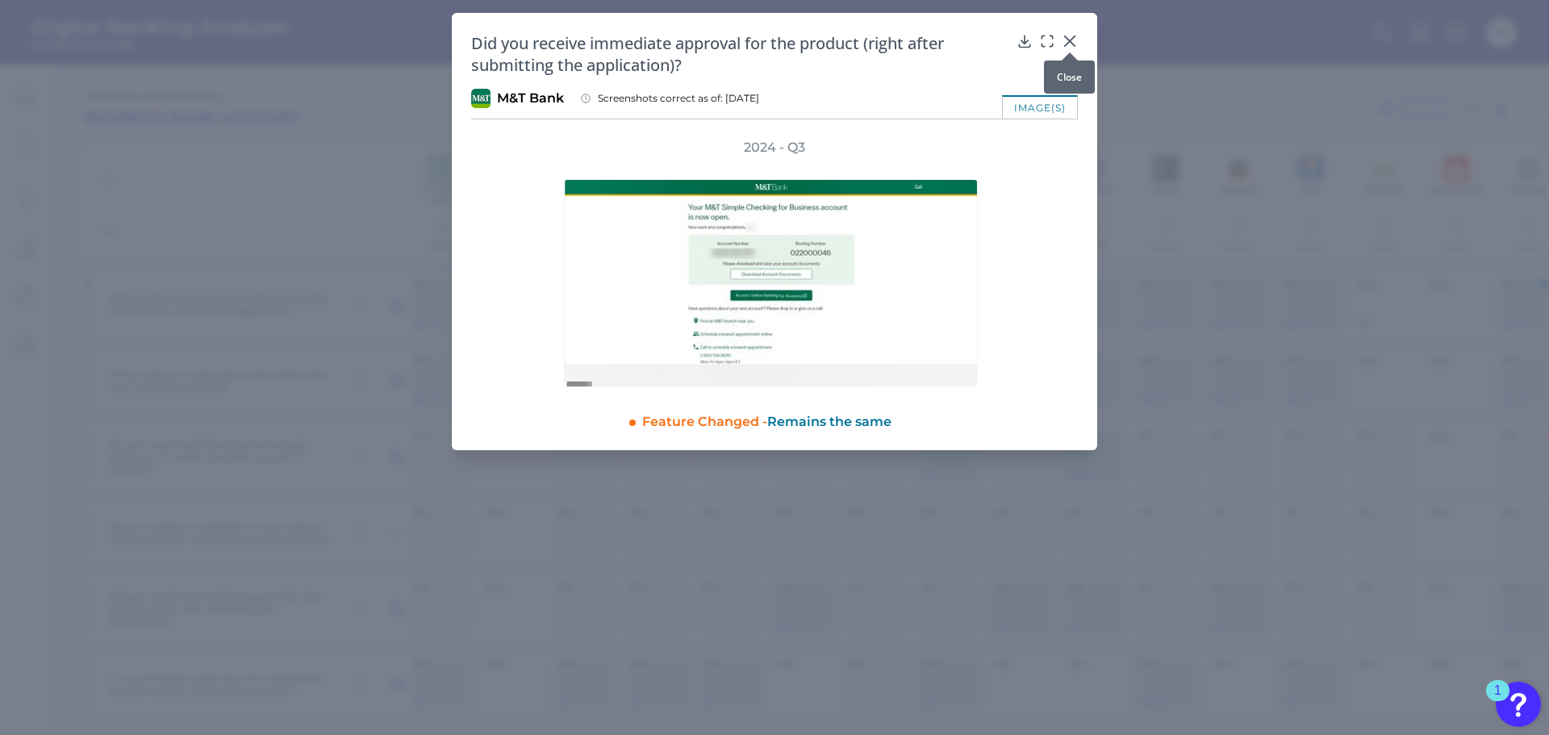
click at [1071, 45] on div at bounding box center [1070, 52] width 16 height 16
click at [1072, 38] on icon at bounding box center [1070, 41] width 10 height 10
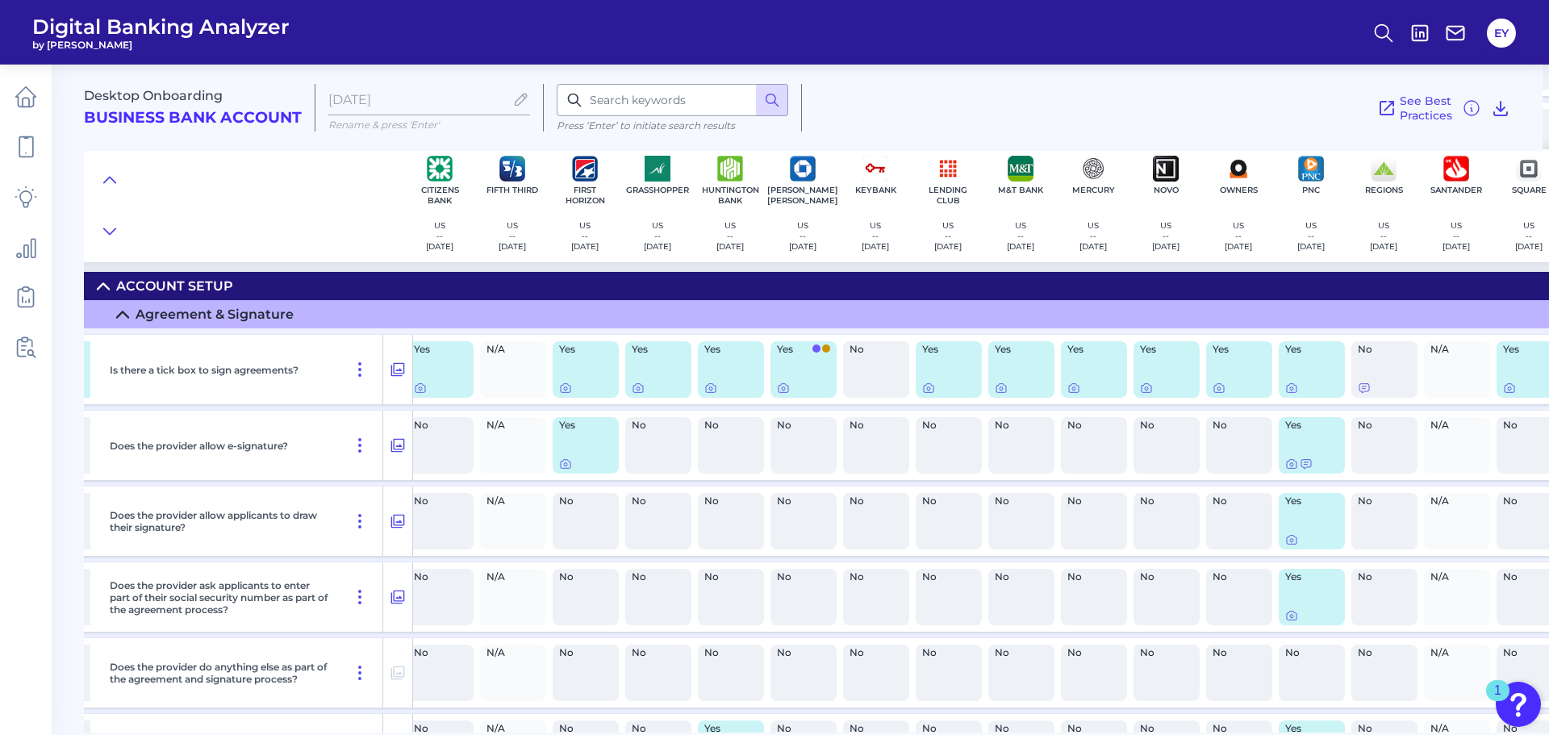
scroll to position [11615, 518]
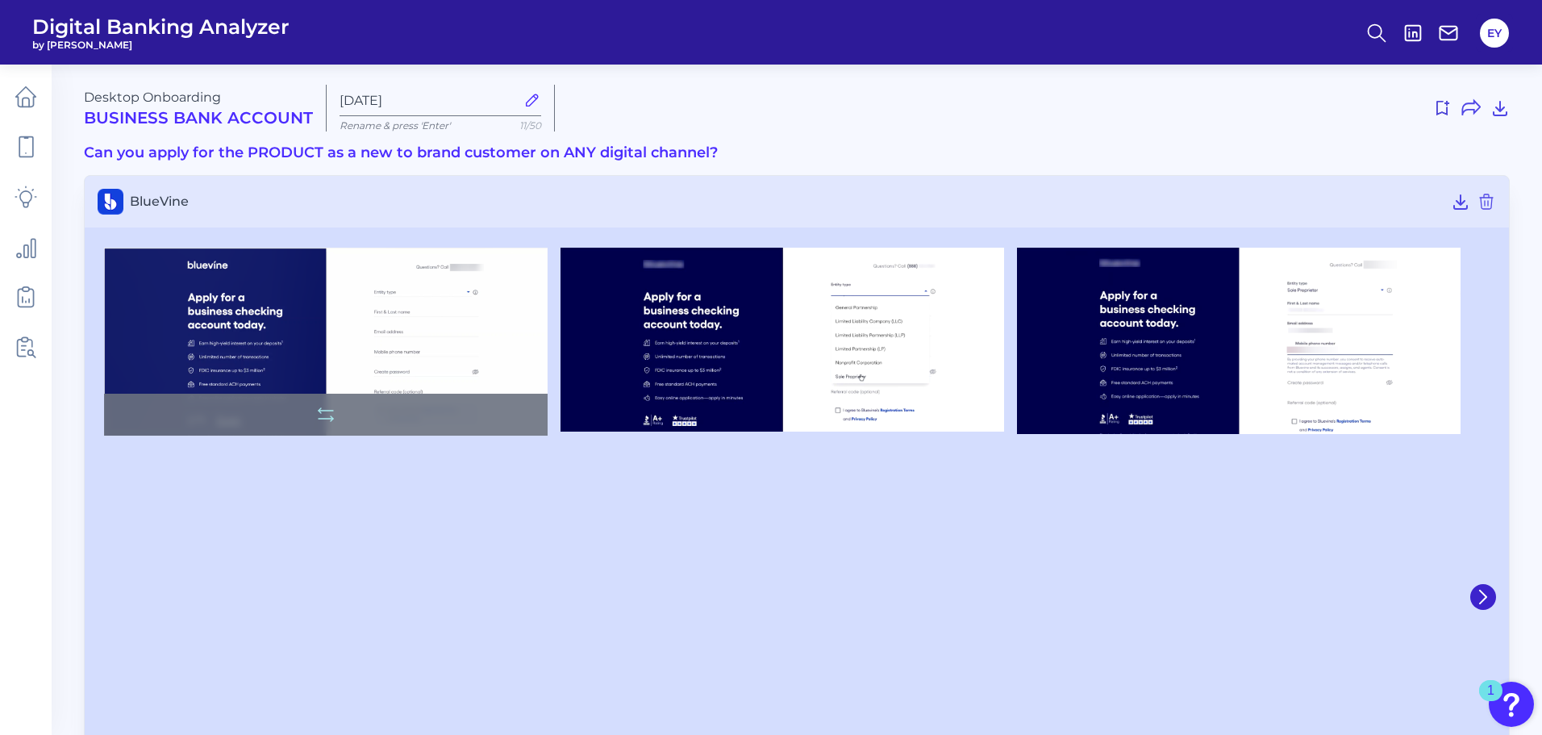
click at [250, 356] on img at bounding box center [326, 342] width 444 height 189
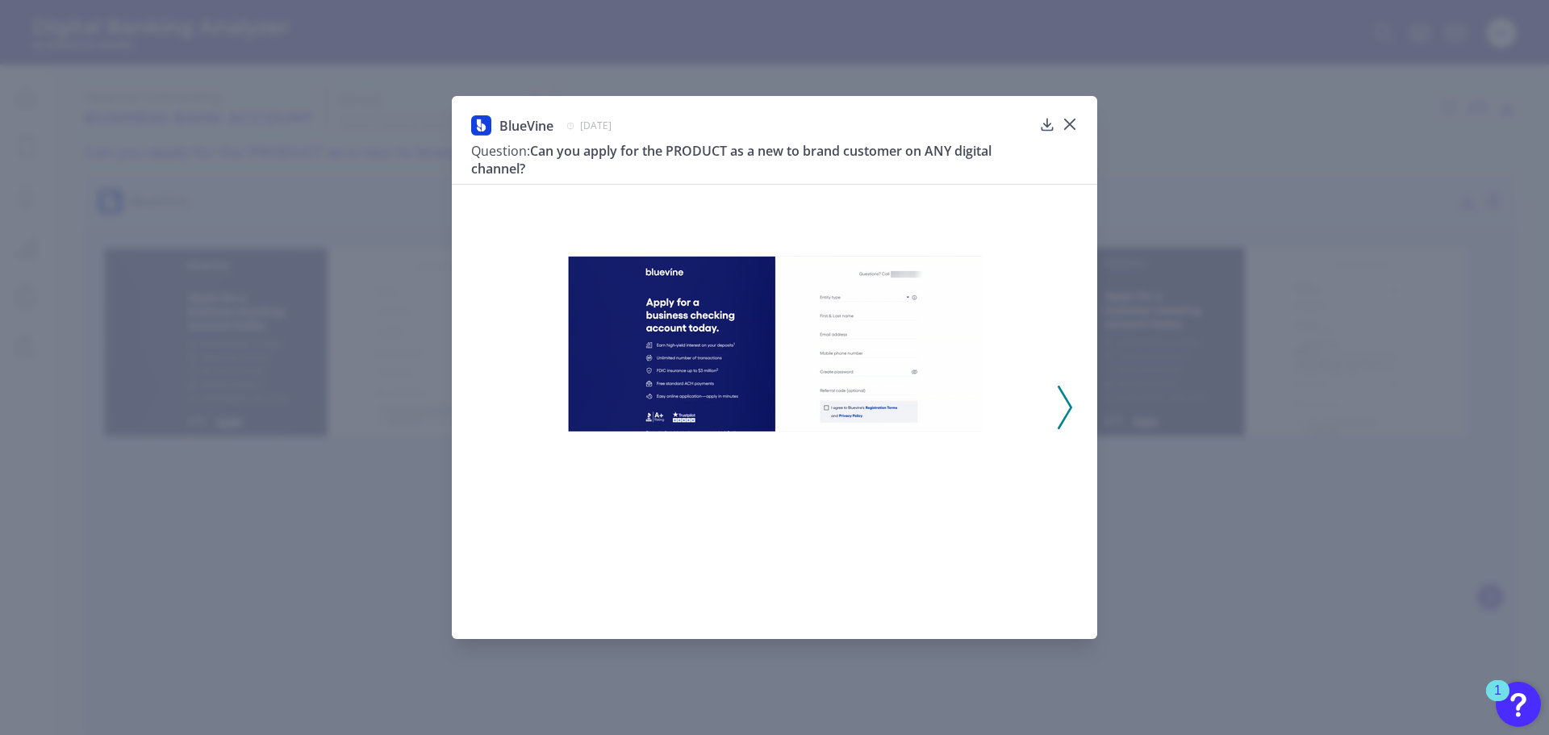
click at [702, 432] on img at bounding box center [775, 344] width 414 height 176
click at [1041, 130] on div at bounding box center [1047, 135] width 16 height 16
click at [1045, 122] on icon at bounding box center [1047, 124] width 16 height 16
click at [1045, 120] on icon at bounding box center [1047, 124] width 16 height 16
click at [1069, 123] on icon at bounding box center [1070, 124] width 10 height 10
